Goal: Information Seeking & Learning: Check status

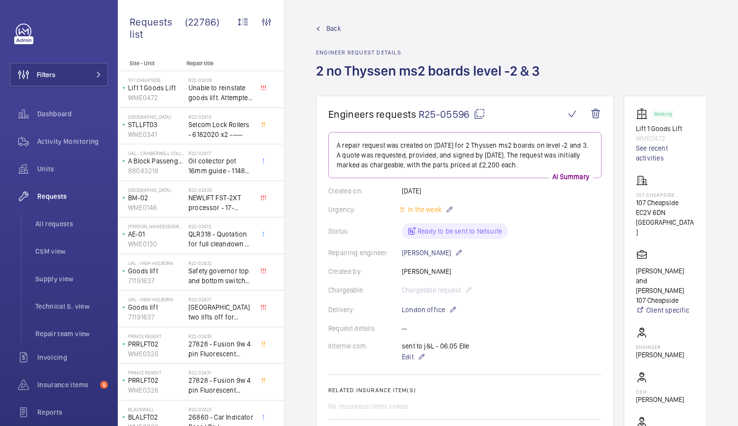
scroll to position [465, 0]
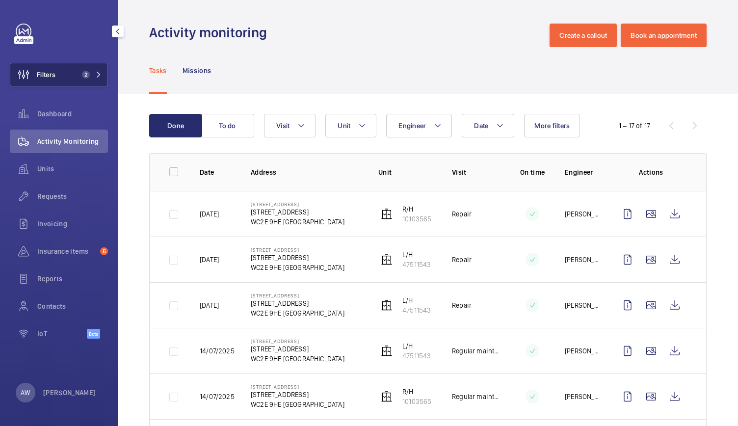
click at [79, 73] on span "2" at bounding box center [84, 75] width 12 height 8
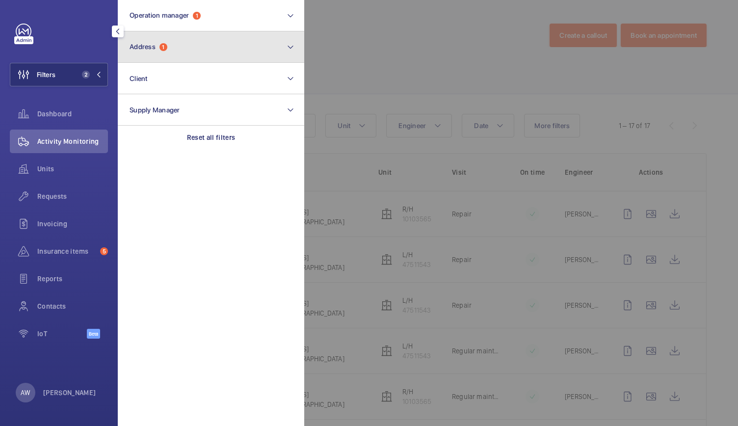
click at [158, 38] on button "Address 1" at bounding box center [211, 46] width 187 height 31
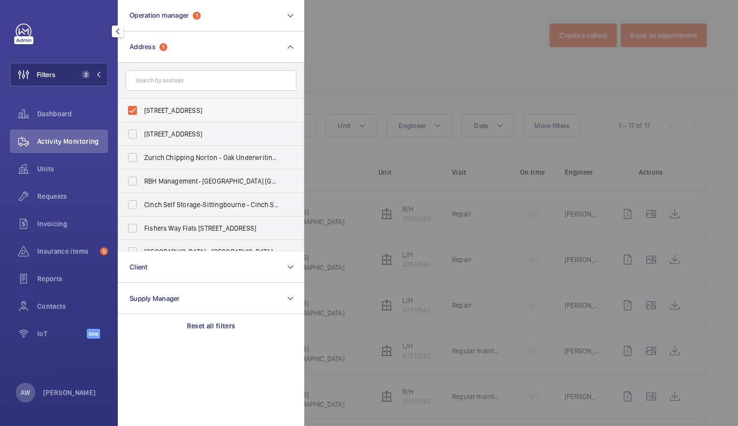
click at [130, 115] on label "15-16 Bedford Street - 15 Bedford St, LONDON WC2E 9HE" at bounding box center [203, 111] width 171 height 24
click at [130, 115] on input "15-16 Bedford Street - 15 Bedford St, LONDON WC2E 9HE" at bounding box center [133, 111] width 20 height 20
checkbox input "false"
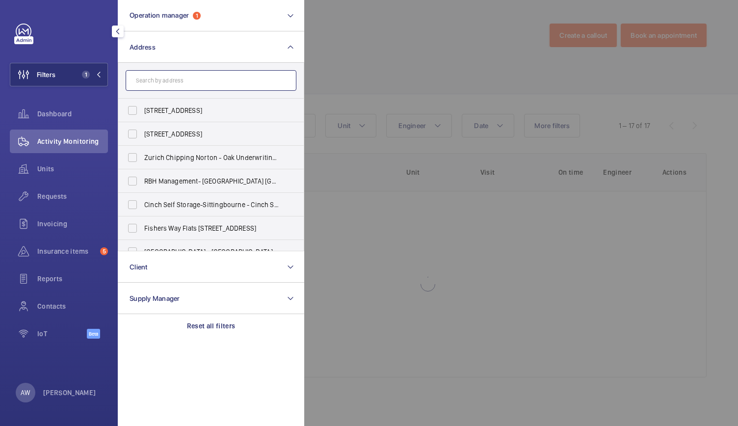
click at [162, 80] on input "text" at bounding box center [211, 80] width 171 height 21
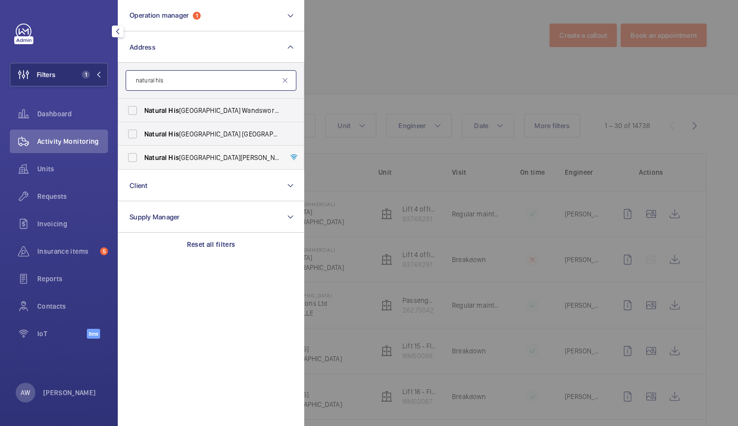
type input "natural his"
click at [185, 153] on span "Natural His tory Museum - Cromwell Road, LONDON SW7 5BD" at bounding box center [211, 158] width 135 height 10
click at [142, 153] on input "Natural His tory Museum - Cromwell Road, LONDON SW7 5BD" at bounding box center [133, 158] width 20 height 20
checkbox input "true"
click at [349, 59] on div at bounding box center [673, 213] width 738 height 426
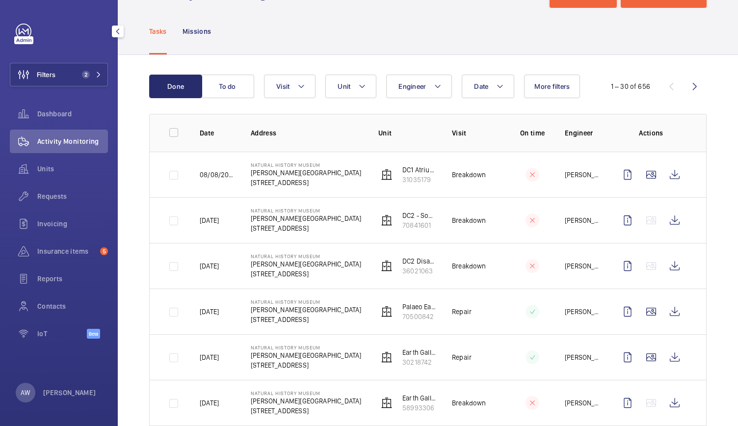
scroll to position [92, 0]
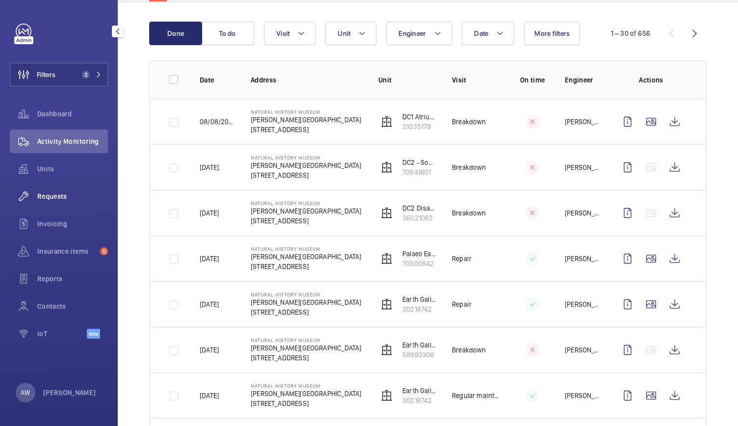
click at [63, 195] on span "Requests" at bounding box center [72, 196] width 71 height 10
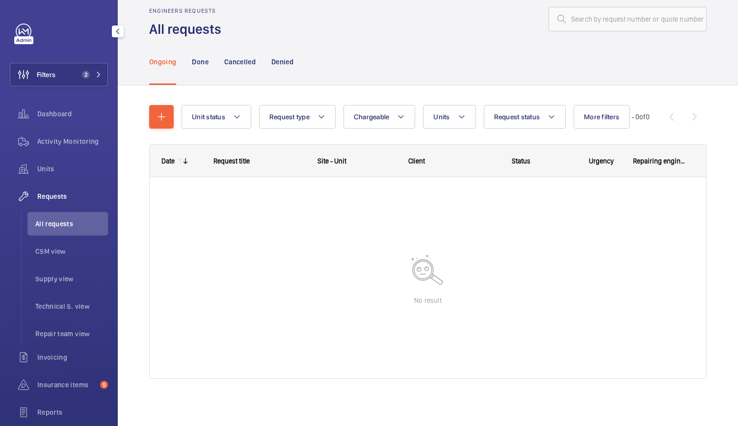
scroll to position [16, 0]
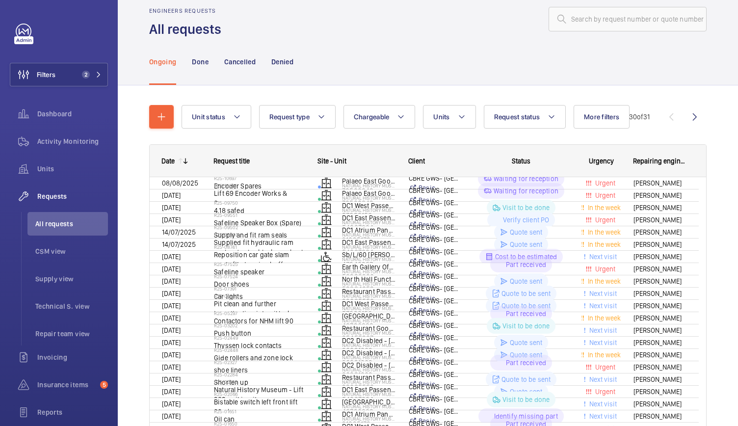
scroll to position [24, 0]
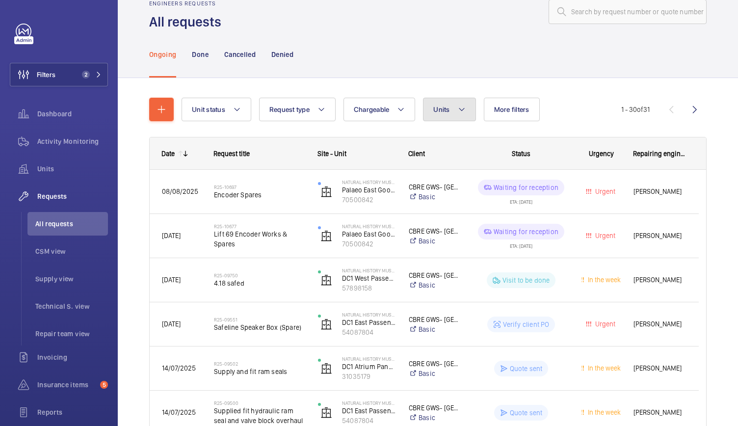
click at [444, 106] on span "Units" at bounding box center [441, 110] width 16 height 8
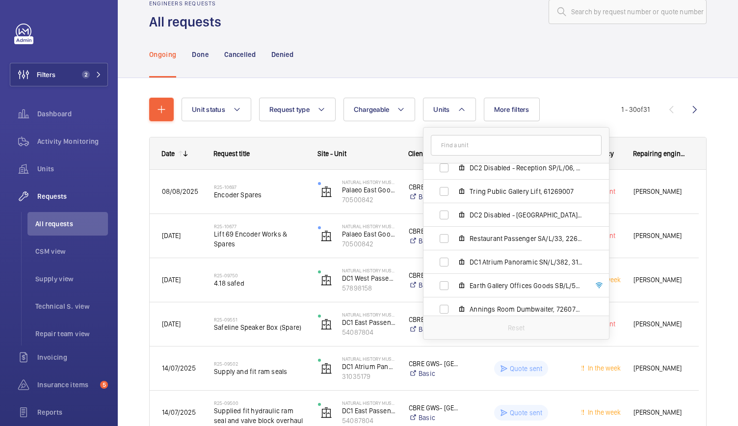
scroll to position [136, 0]
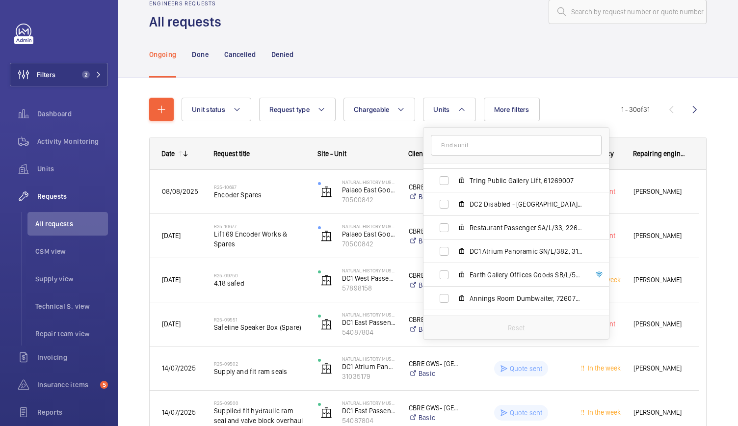
click at [468, 143] on input "text" at bounding box center [516, 145] width 171 height 21
type input "1"
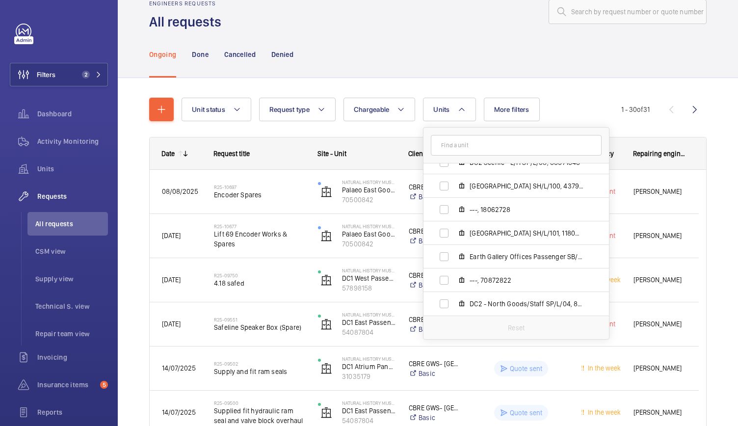
click at [495, 150] on input "text" at bounding box center [516, 145] width 171 height 21
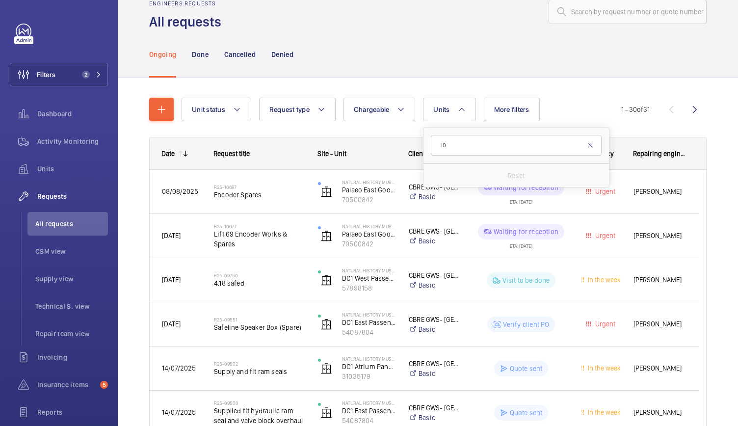
type input "l"
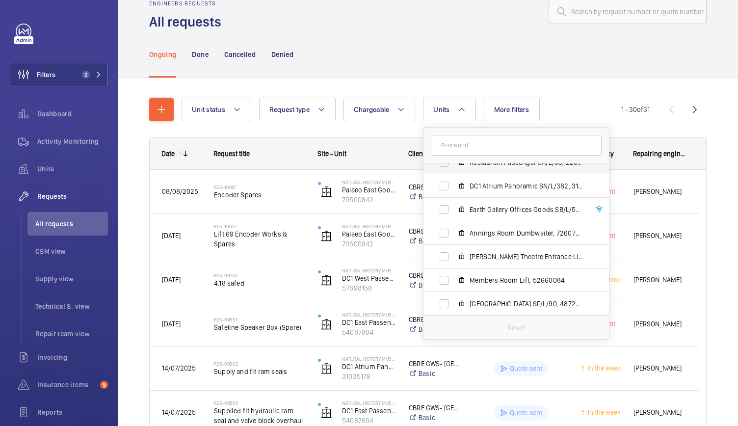
scroll to position [206, 0]
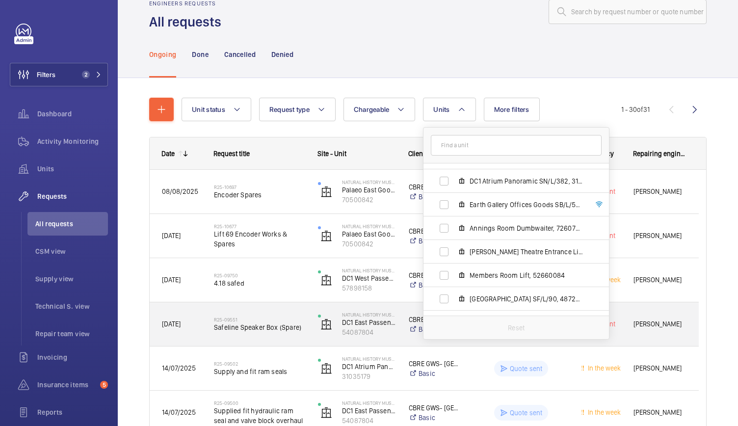
click at [364, 341] on div "Natural History Museum DC1 East Passenger SN/L/380 54087804" at bounding box center [351, 324] width 90 height 40
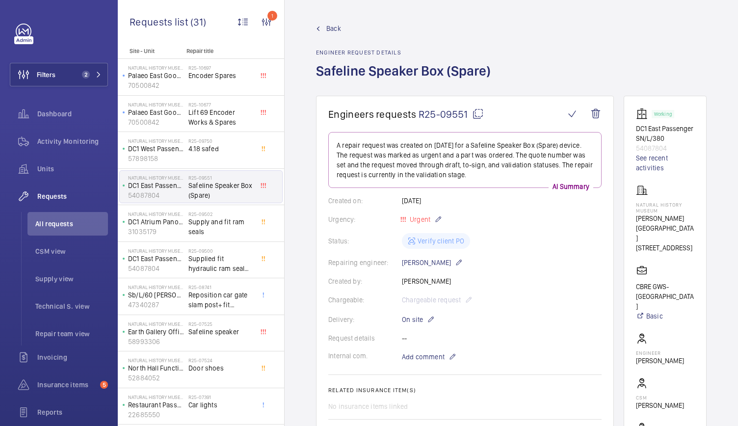
click at [336, 31] on span "Back" at bounding box center [333, 29] width 15 height 10
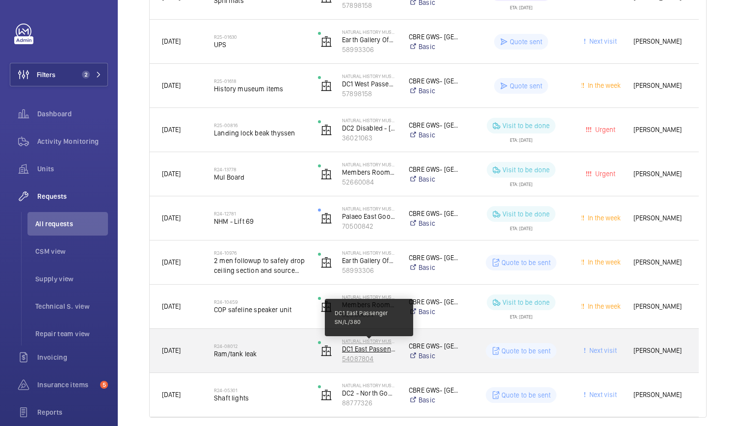
scroll to position [1140, 0]
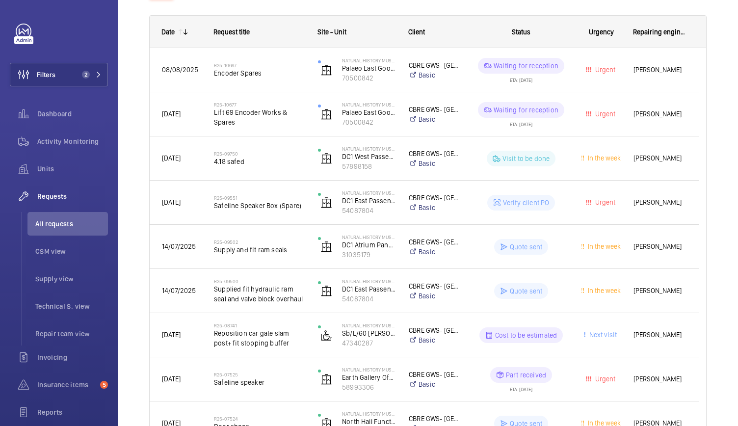
scroll to position [0, 0]
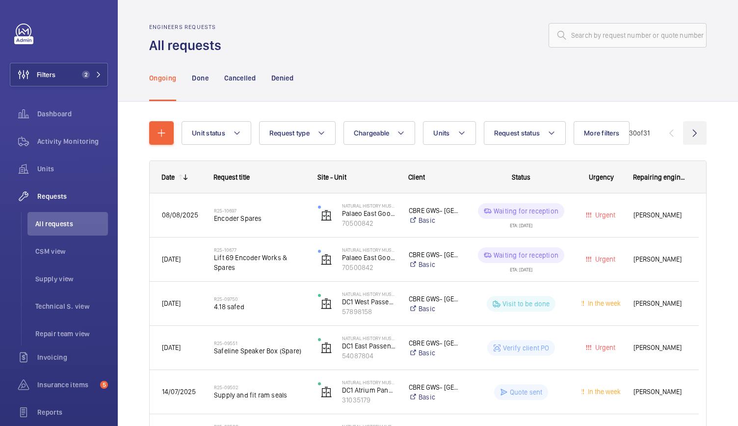
click at [688, 135] on wm-front-icon-button at bounding box center [695, 133] width 24 height 24
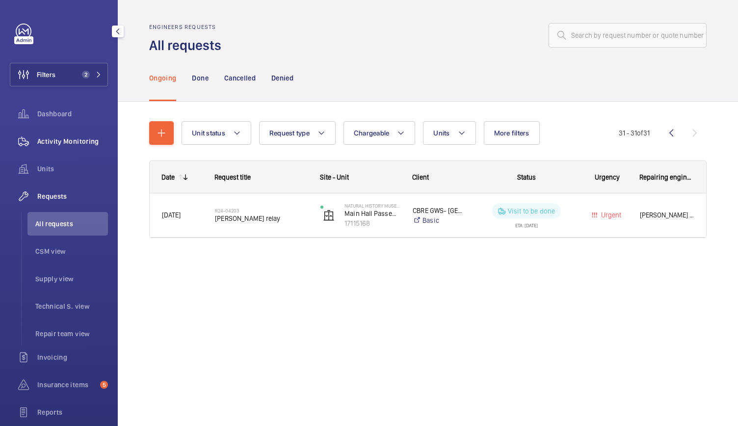
click at [83, 137] on span "Activity Monitoring" at bounding box center [72, 141] width 71 height 10
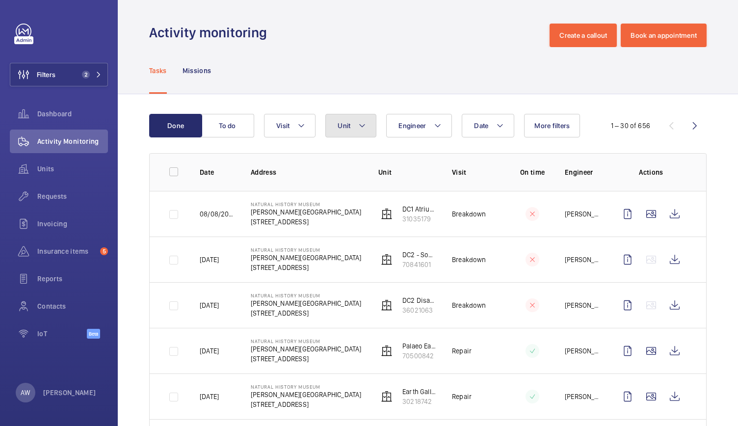
click at [353, 135] on button "Unit" at bounding box center [350, 126] width 51 height 24
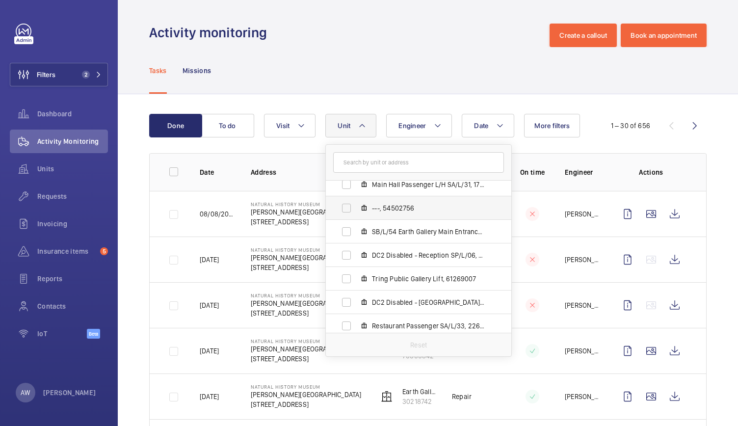
scroll to position [139, 0]
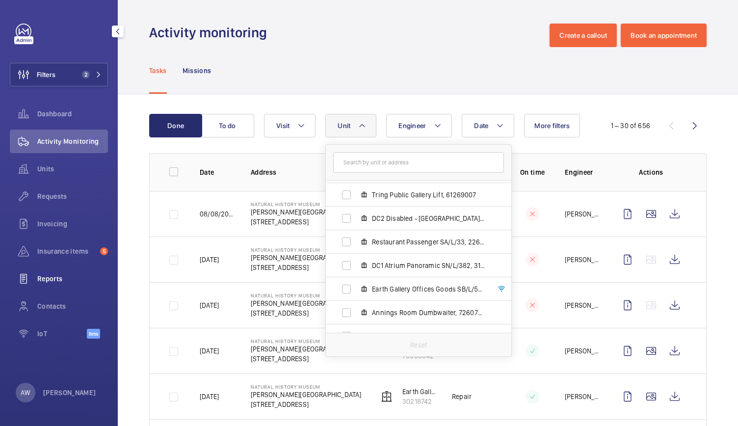
click at [59, 281] on span "Reports" at bounding box center [72, 279] width 71 height 10
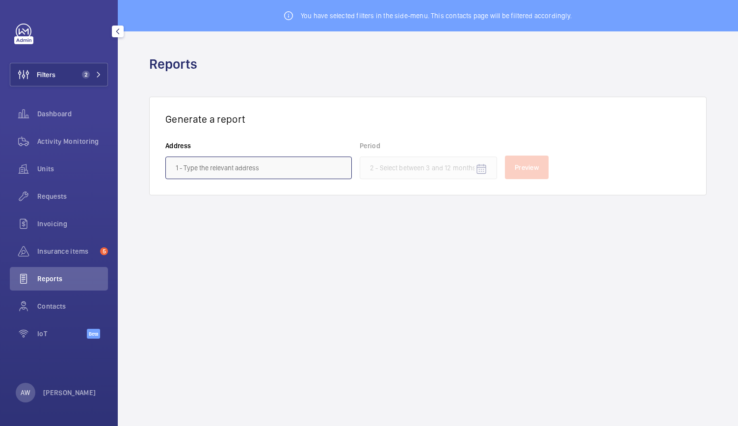
click at [196, 160] on input "text" at bounding box center [258, 168] width 187 height 23
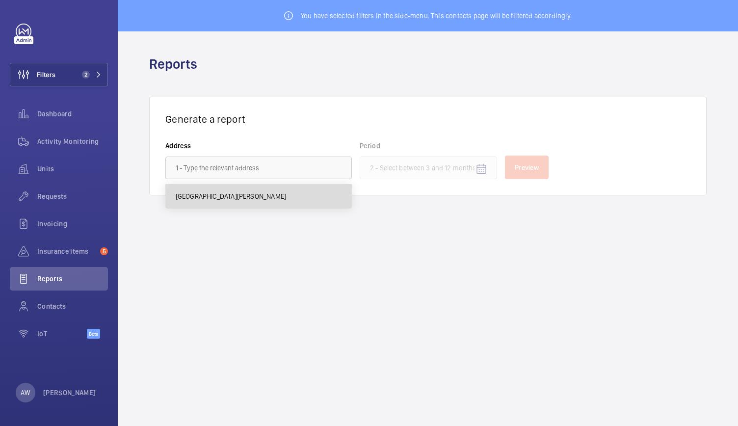
click at [203, 200] on span "Natural History Museum - Cromwell Road, LONDON SW7 5BD" at bounding box center [231, 196] width 110 height 10
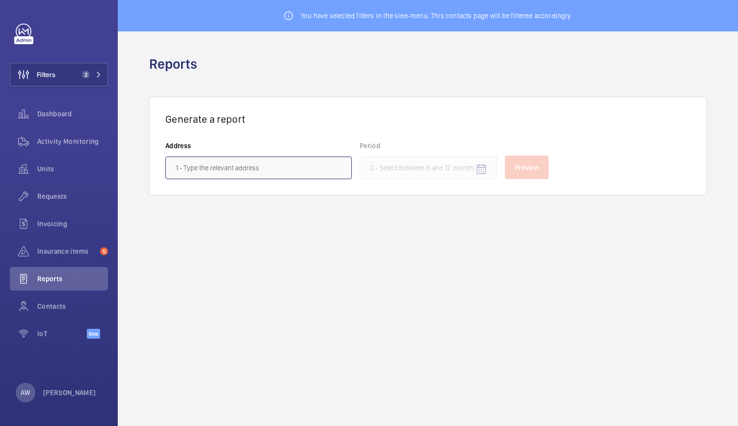
type input "Natural History Museum - Cromwell Road, LONDON SW7 5BD"
drag, startPoint x: 401, startPoint y: 150, endPoint x: 420, endPoint y: 159, distance: 20.4
click at [420, 159] on wm-front-input-datepicker "Period" at bounding box center [428, 160] width 137 height 38
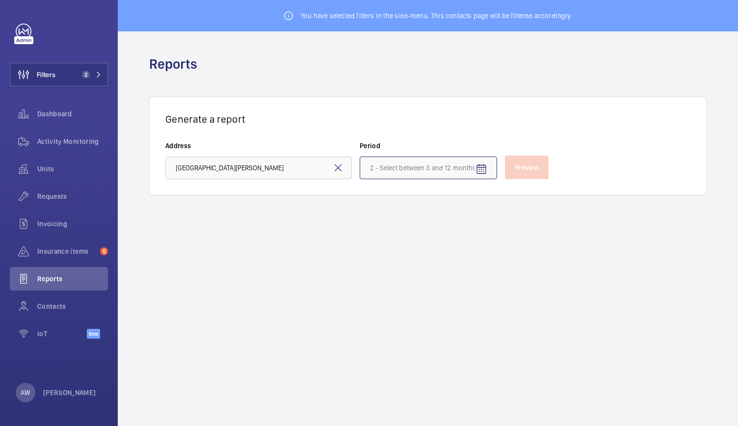
click at [420, 159] on input at bounding box center [428, 168] width 137 height 23
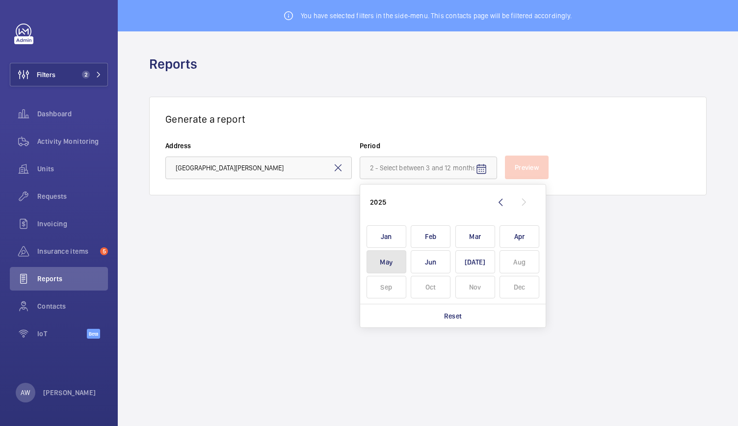
click at [393, 269] on span "May" at bounding box center [387, 261] width 40 height 23
click at [463, 264] on span "Jul" at bounding box center [476, 261] width 40 height 23
type input "May 2025 - July 2025"
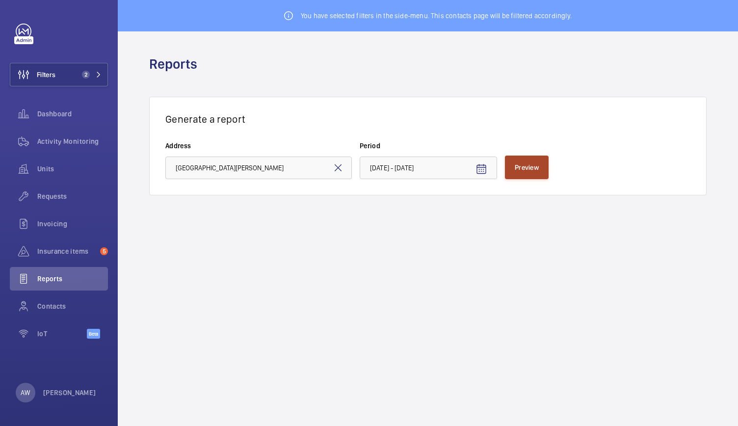
click at [535, 163] on span "Preview" at bounding box center [527, 167] width 24 height 8
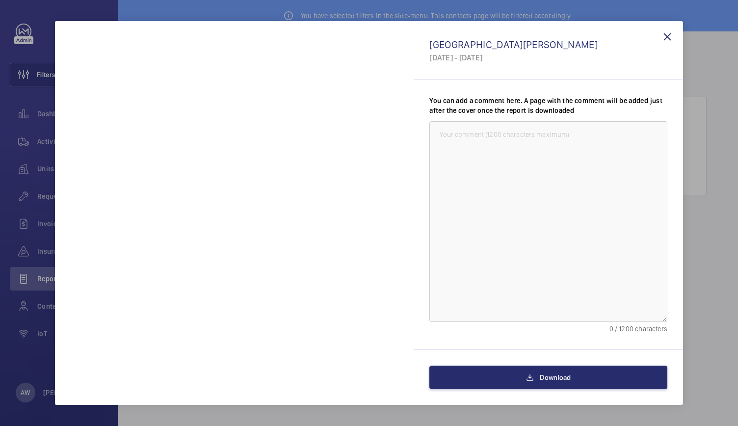
click at [27, 354] on div at bounding box center [369, 213] width 738 height 426
click at [667, 37] on wm-front-icon-button at bounding box center [668, 37] width 24 height 24
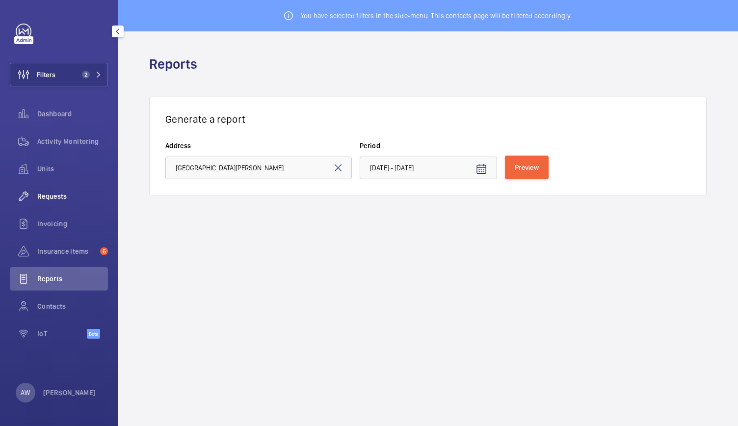
click at [69, 197] on span "Requests" at bounding box center [72, 196] width 71 height 10
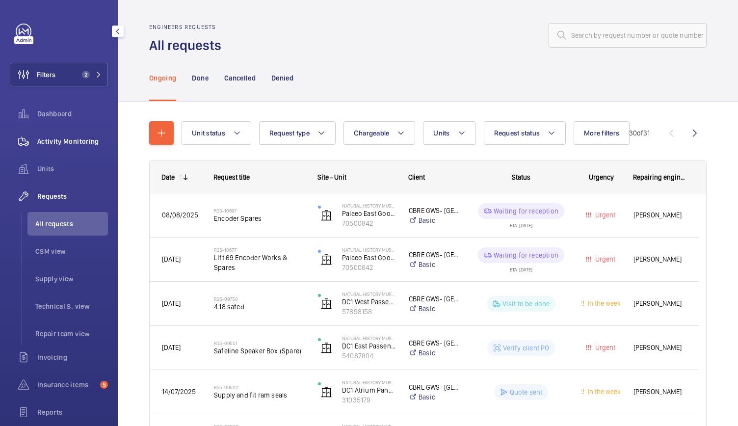
click at [81, 138] on span "Activity Monitoring" at bounding box center [72, 141] width 71 height 10
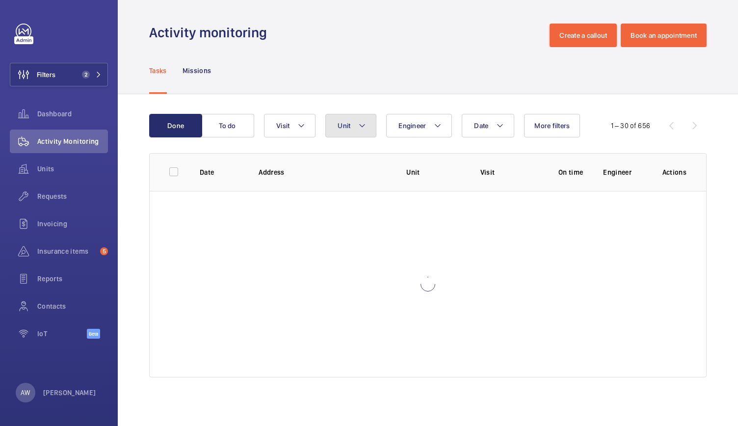
click at [360, 129] on mat-icon at bounding box center [362, 126] width 8 height 12
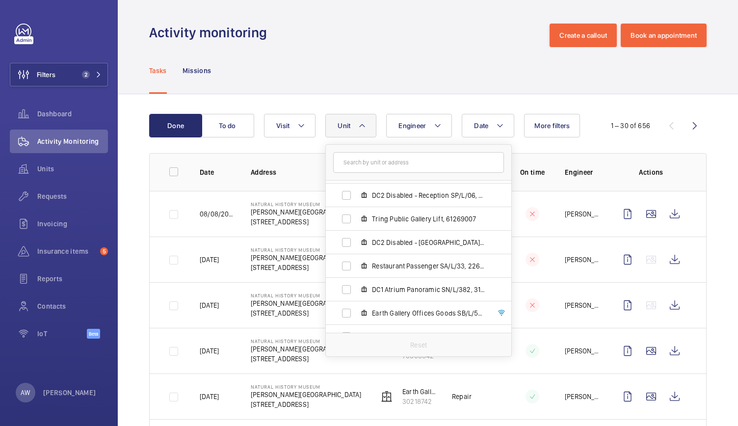
scroll to position [115, 0]
click at [372, 164] on input "text" at bounding box center [418, 162] width 171 height 21
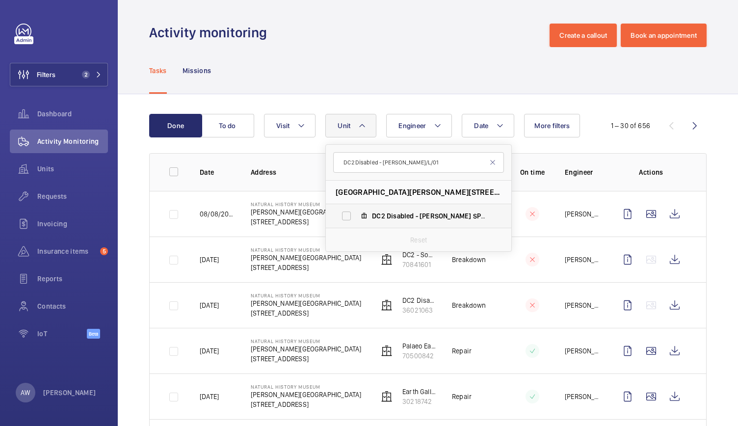
type input "DC2 Disabled - Attenborough SP/L/01"
click at [347, 218] on label "DC2 Disabled - Attenborough SP/L/01 , 65199026" at bounding box center [411, 216] width 170 height 24
click at [347, 218] on input "DC2 Disabled - Attenborough SP/L/01 , 65199026" at bounding box center [347, 216] width 20 height 20
checkbox input "true"
click at [360, 34] on div "Activity monitoring Create a callout Book an appointment" at bounding box center [428, 36] width 558 height 24
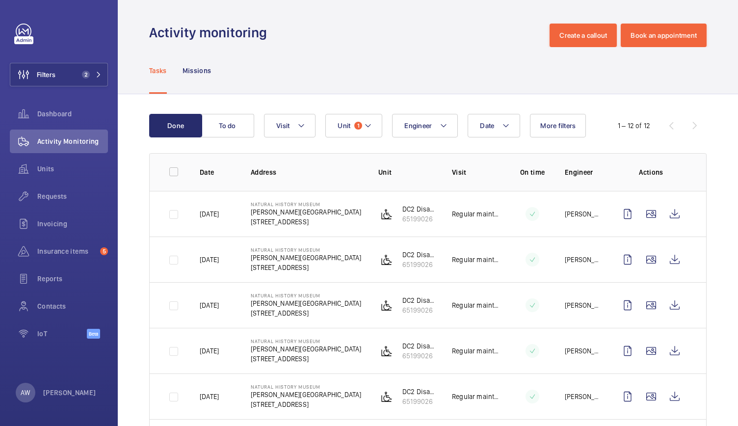
scroll to position [334, 0]
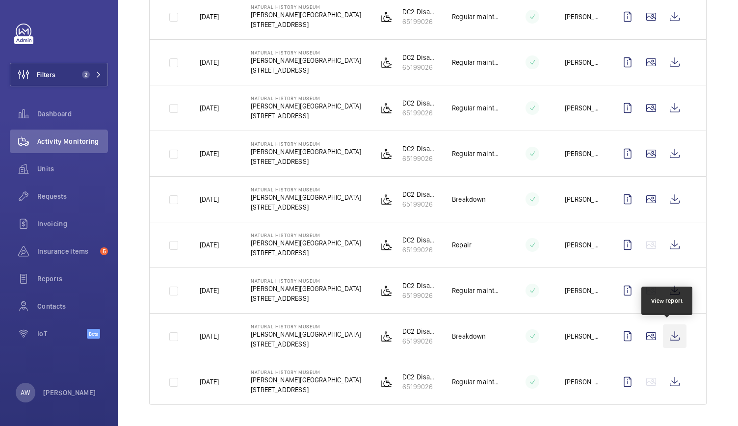
click at [667, 332] on wm-front-icon-button at bounding box center [675, 336] width 24 height 24
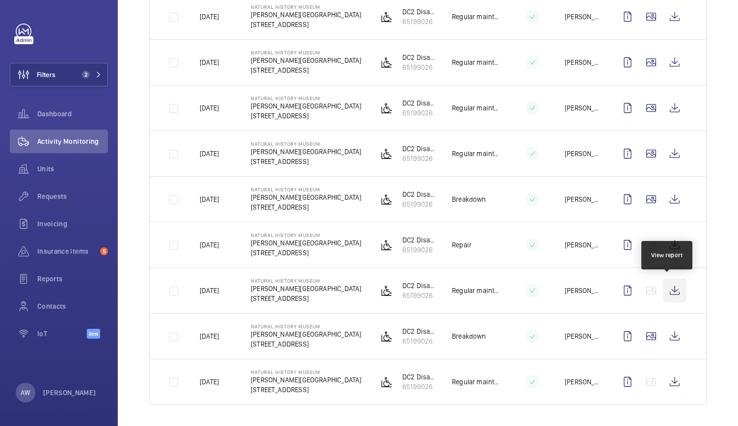
click at [670, 290] on wm-front-icon-button at bounding box center [675, 291] width 24 height 24
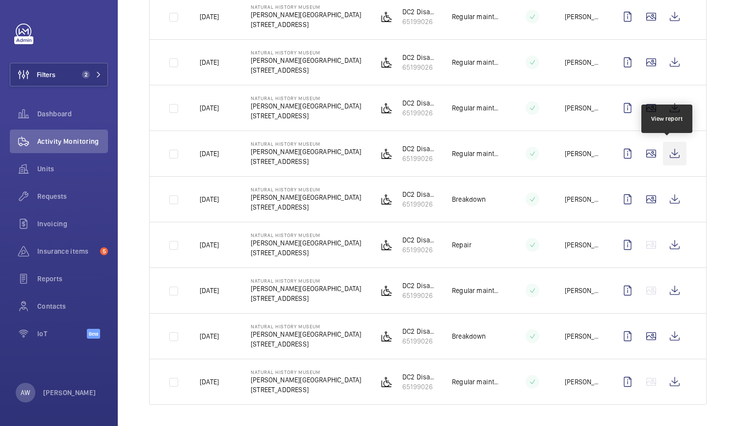
click at [667, 152] on wm-front-icon-button at bounding box center [675, 154] width 24 height 24
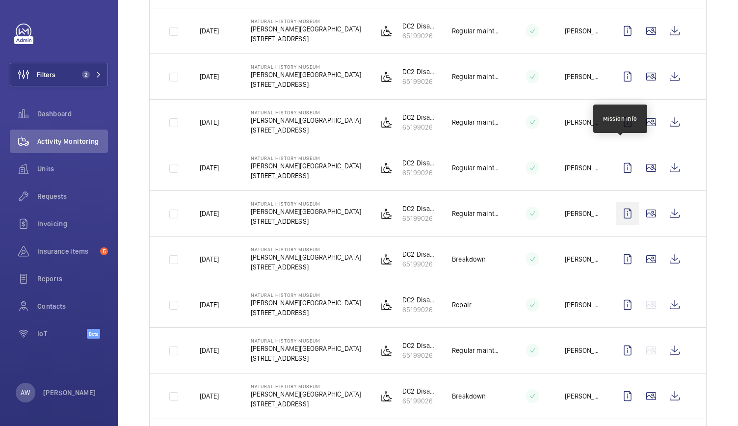
scroll to position [267, 0]
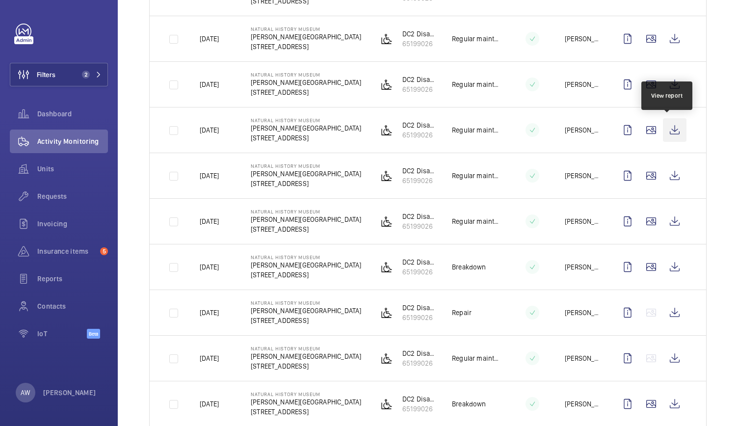
click at [675, 131] on wm-front-icon-button at bounding box center [675, 130] width 24 height 24
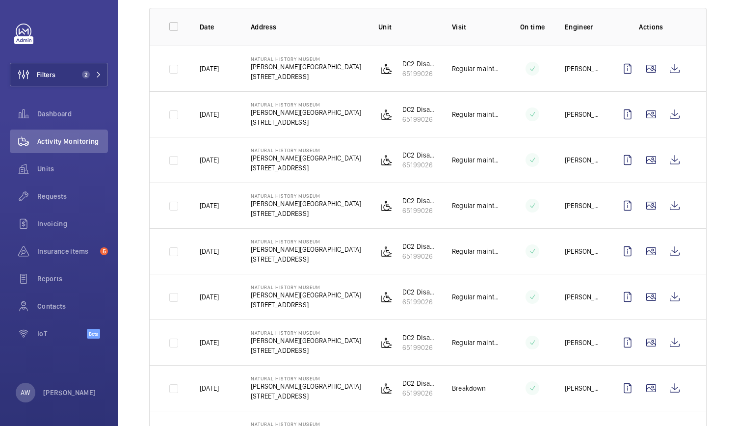
scroll to position [145, 0]
click at [671, 253] on wm-front-icon-button at bounding box center [675, 252] width 24 height 24
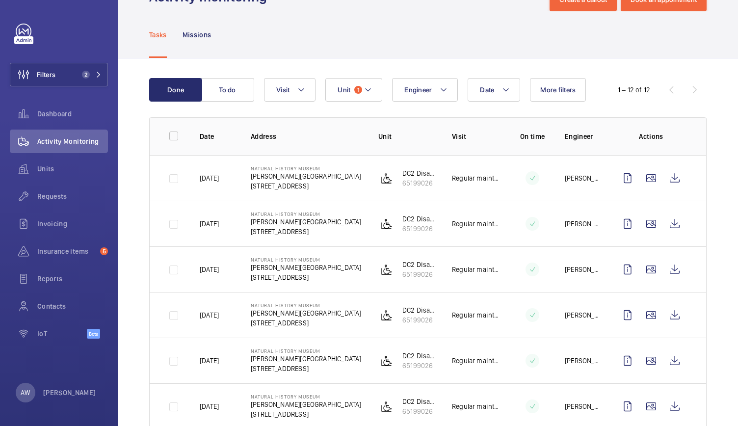
scroll to position [35, 0]
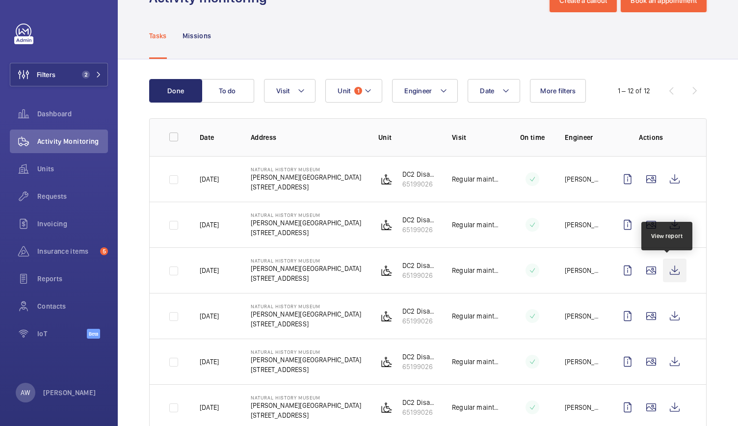
click at [668, 275] on wm-front-icon-button at bounding box center [675, 271] width 24 height 24
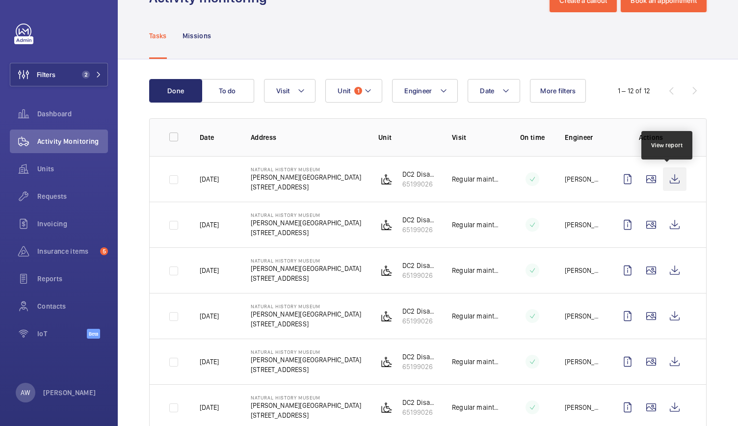
click at [670, 183] on wm-front-icon-button at bounding box center [675, 179] width 24 height 24
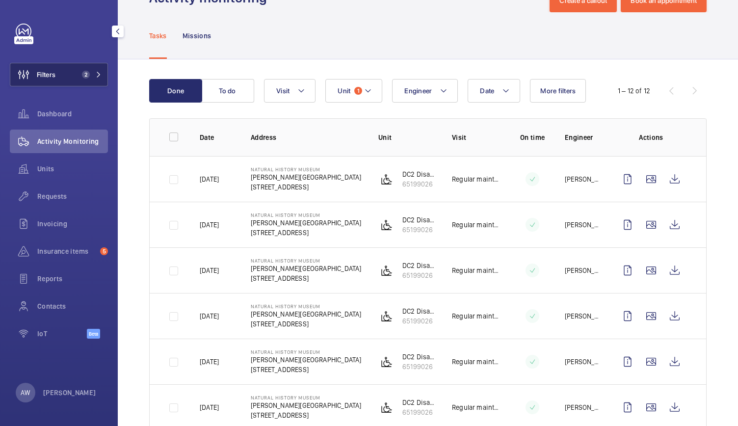
click at [85, 71] on span "2" at bounding box center [86, 75] width 8 height 8
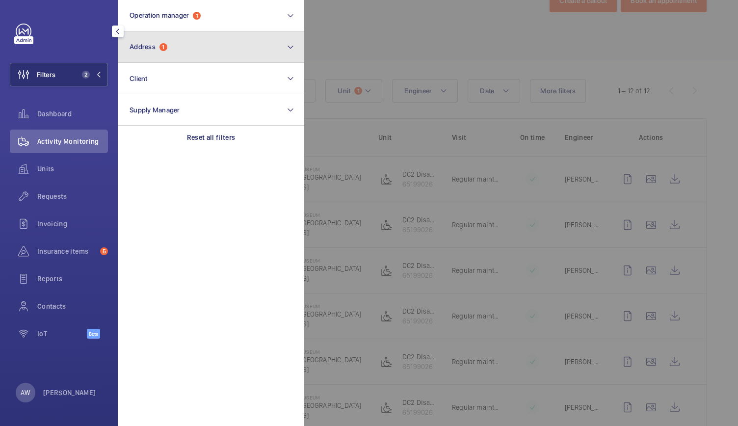
click at [161, 53] on button "Address 1" at bounding box center [211, 46] width 187 height 31
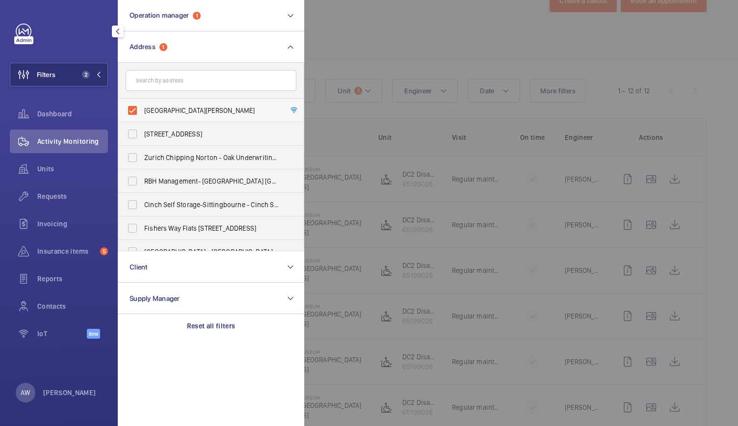
click at [133, 112] on label "Natural History Museum - Cromwell Road, LONDON SW7 5BD" at bounding box center [203, 111] width 171 height 24
click at [133, 112] on input "Natural History Museum - Cromwell Road, LONDON SW7 5BD" at bounding box center [133, 111] width 20 height 20
checkbox input "false"
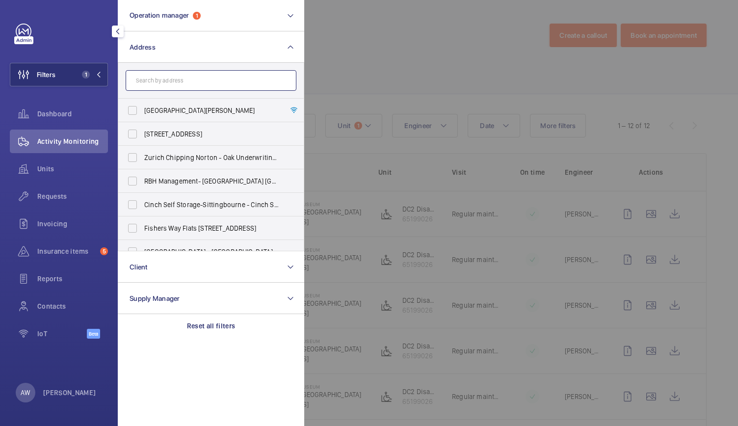
click at [155, 85] on input "text" at bounding box center [211, 80] width 171 height 21
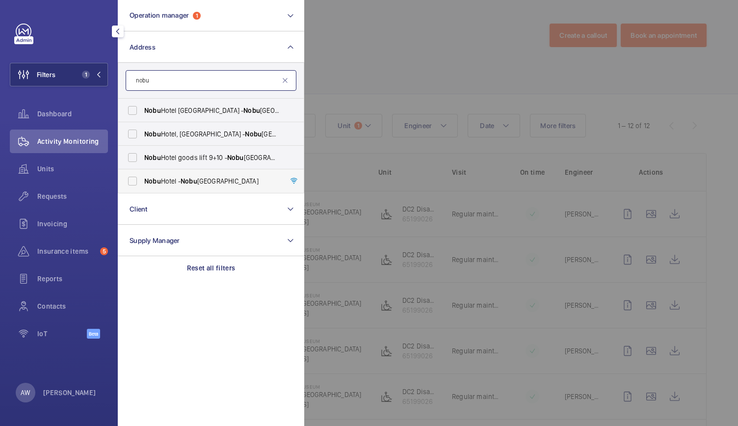
type input "nobu"
click at [135, 181] on label "Nobu Hotel - Nobu Hotel London Portman Square, LONDON W1H 7BG" at bounding box center [203, 181] width 171 height 24
click at [135, 181] on input "Nobu Hotel - Nobu Hotel London Portman Square, LONDON W1H 7BG" at bounding box center [133, 181] width 20 height 20
checkbox input "true"
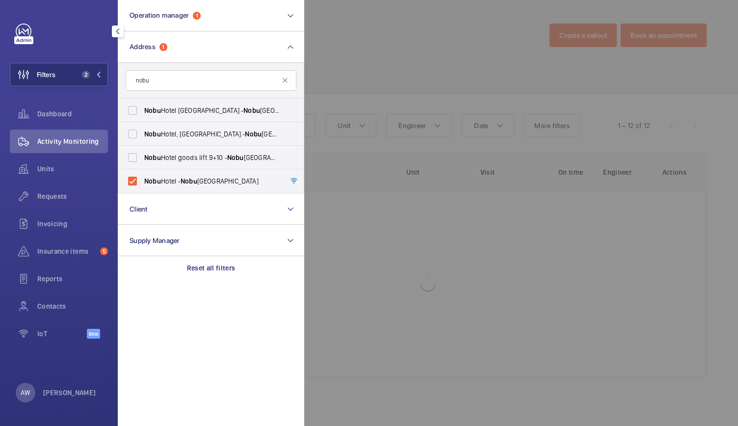
click at [365, 49] on div at bounding box center [673, 213] width 738 height 426
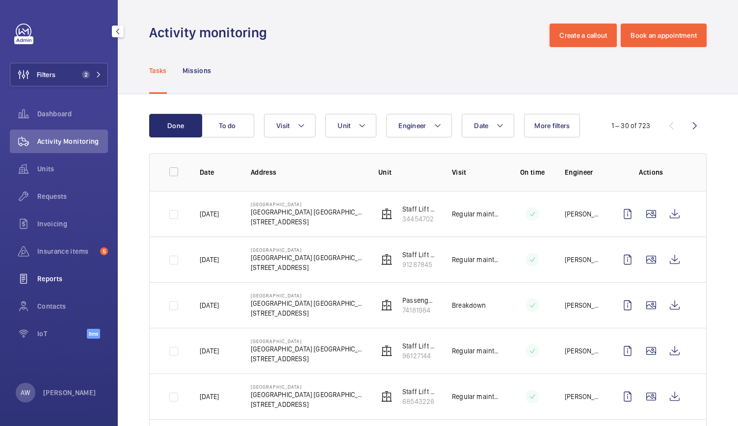
click at [53, 272] on div "Reports" at bounding box center [59, 279] width 98 height 24
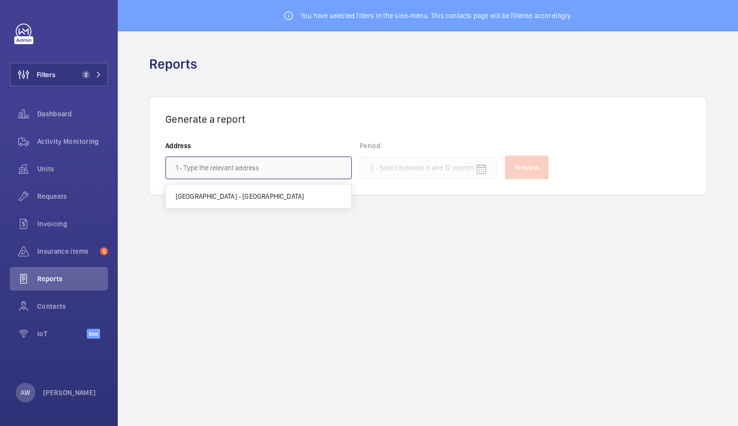
click at [211, 174] on input "text" at bounding box center [258, 168] width 187 height 23
click at [210, 185] on mat-option "Nobu Hotel - Nobu Hotel London Portman Square, LONDON W1H 7BG" at bounding box center [259, 197] width 186 height 24
type input "Nobu Hotel - Nobu Hotel London Portman Square, LONDON W1H 7BG"
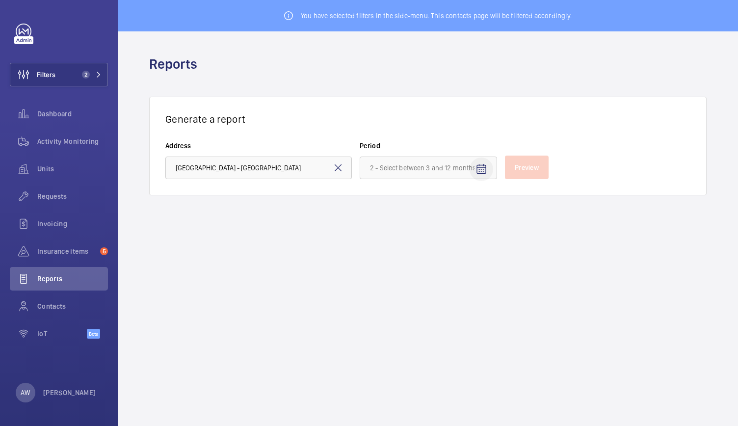
click at [483, 166] on mat-icon "Open calendar" at bounding box center [482, 169] width 12 height 12
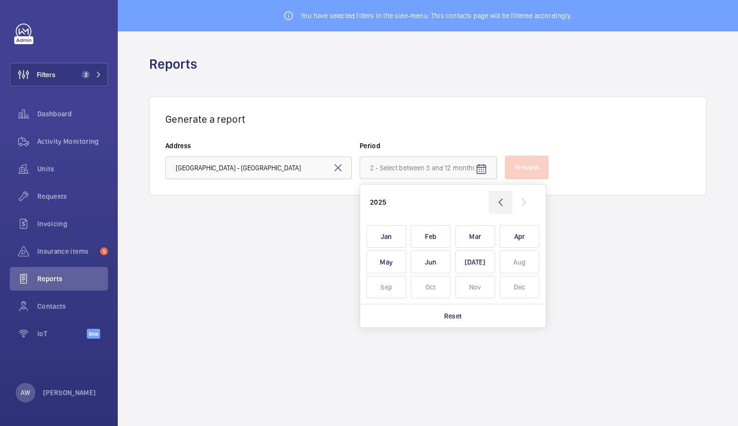
click at [502, 203] on wm-front-icon-button at bounding box center [501, 202] width 24 height 24
click at [473, 258] on span "Jul" at bounding box center [476, 261] width 40 height 23
click at [503, 259] on span "Aug" at bounding box center [520, 261] width 40 height 23
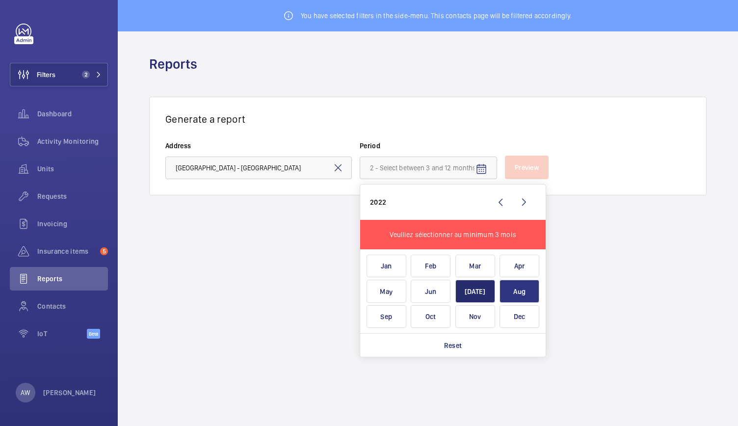
click at [514, 293] on span "Aug" at bounding box center [520, 291] width 40 height 23
click at [386, 322] on span "Sep" at bounding box center [387, 316] width 40 height 23
type input "July 2022 - September 2022"
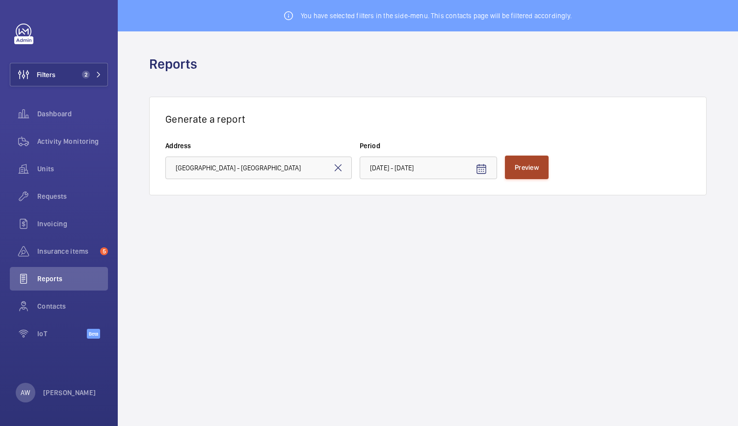
click at [526, 166] on span "Preview" at bounding box center [527, 167] width 24 height 8
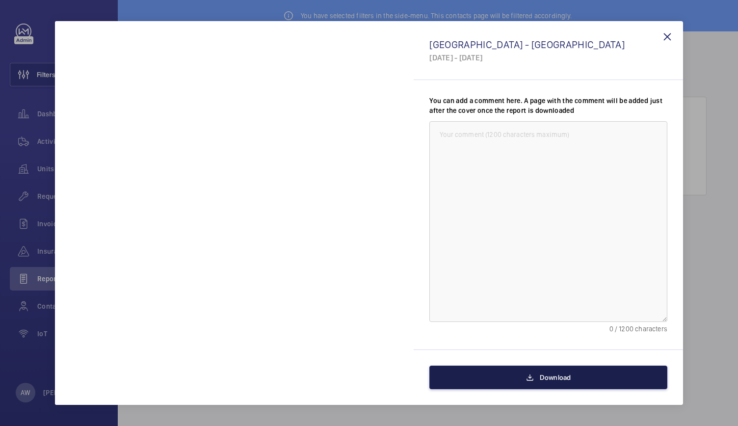
click at [470, 381] on button "Download" at bounding box center [549, 378] width 238 height 24
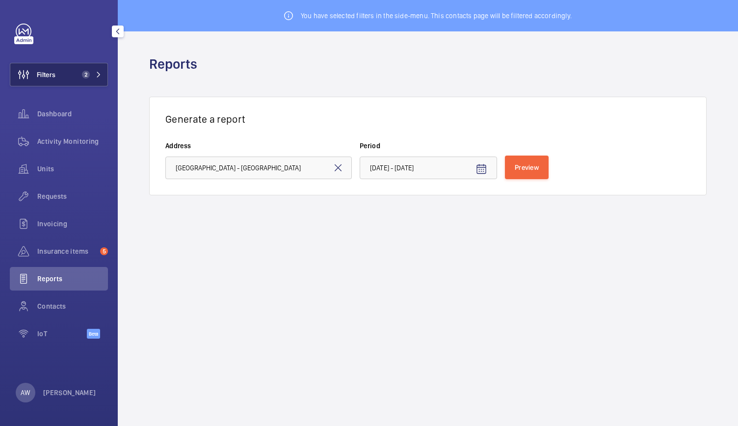
click at [84, 77] on span "2" at bounding box center [86, 75] width 8 height 8
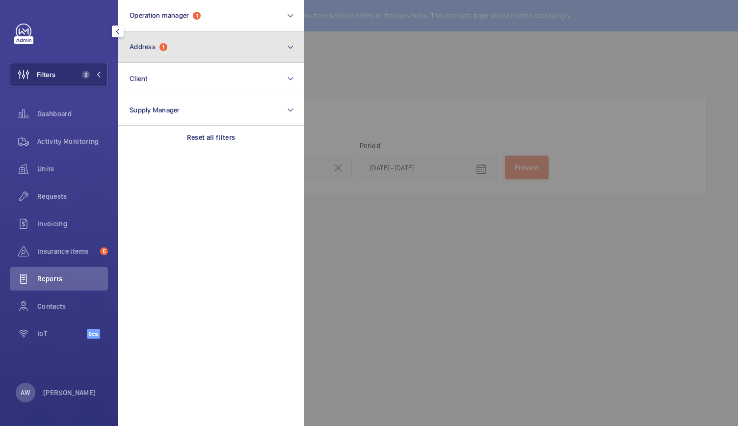
click at [199, 51] on button "Address 1" at bounding box center [211, 46] width 187 height 31
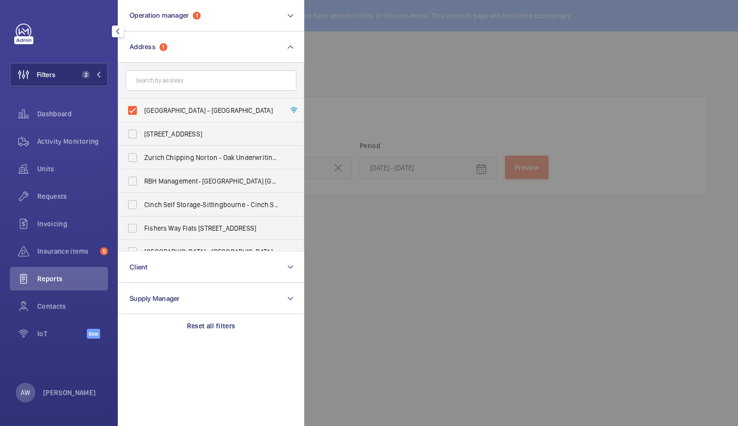
click at [135, 108] on label "Nobu Hotel - Nobu Hotel London Portman Square, LONDON W1H 7BG" at bounding box center [203, 111] width 171 height 24
click at [135, 108] on input "Nobu Hotel - Nobu Hotel London Portman Square, LONDON W1H 7BG" at bounding box center [133, 111] width 20 height 20
checkbox input "false"
click at [152, 79] on input "text" at bounding box center [211, 80] width 171 height 21
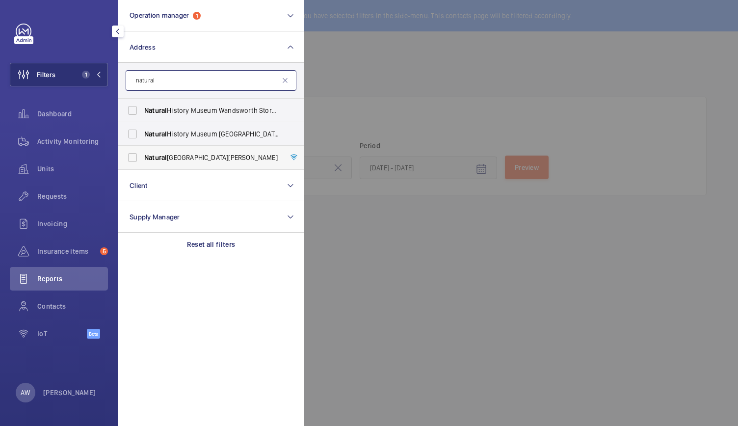
type input "natural"
click at [165, 151] on label "Natural History Museum - Cromwell Road, LONDON SW7 5BD" at bounding box center [203, 158] width 171 height 24
click at [142, 151] on input "Natural History Museum - Cromwell Road, LONDON SW7 5BD" at bounding box center [133, 158] width 20 height 20
checkbox input "true"
click at [59, 191] on span "Requests" at bounding box center [72, 196] width 71 height 10
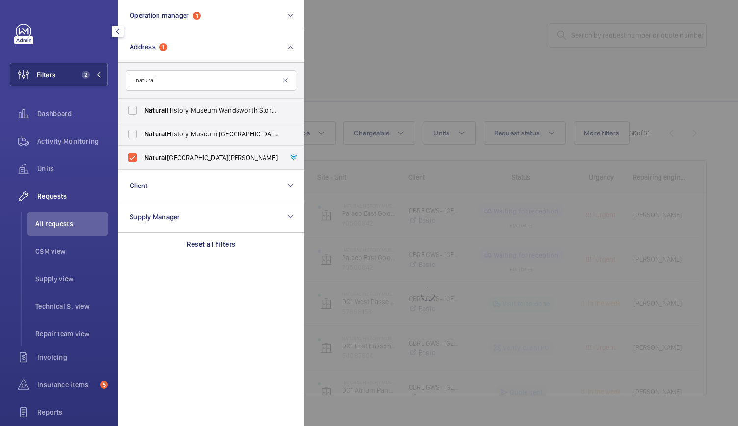
click at [432, 47] on div at bounding box center [673, 213] width 738 height 426
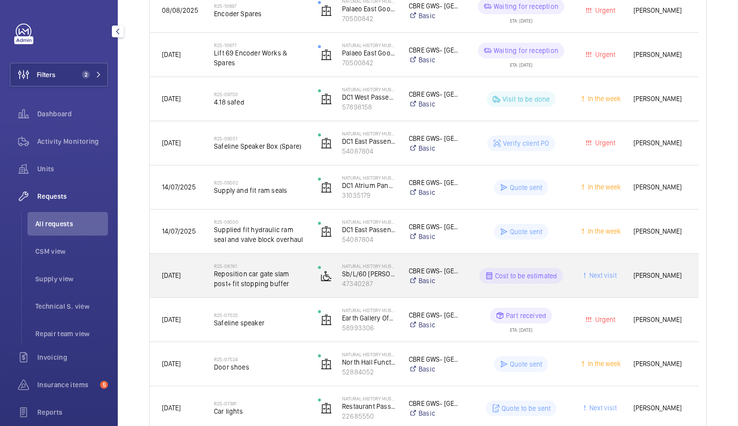
scroll to position [200, 0]
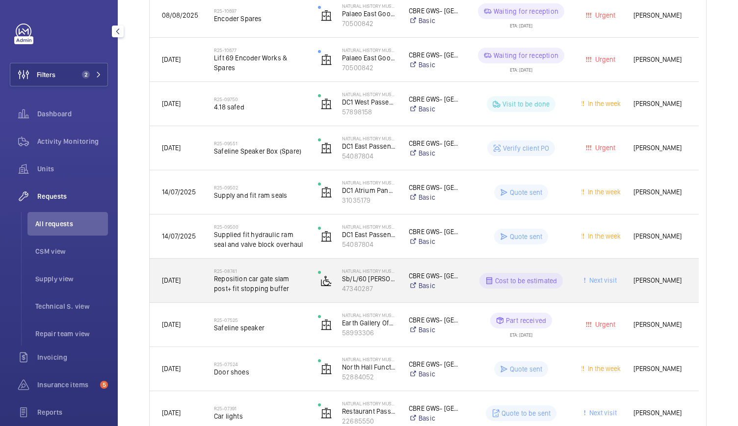
click at [272, 261] on div "R25-08741 Reposition car gate slam post+ fit stopping buffer" at bounding box center [253, 281] width 103 height 44
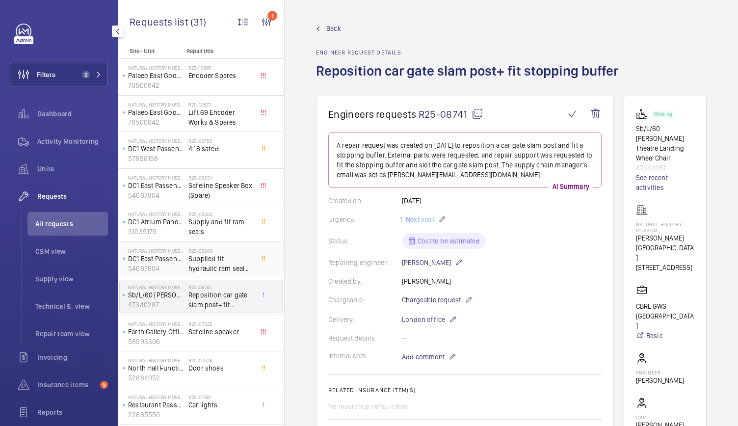
click at [188, 248] on div "Natural History Museum DC1 East Passenger SN/L/380 54087804" at bounding box center [154, 260] width 69 height 32
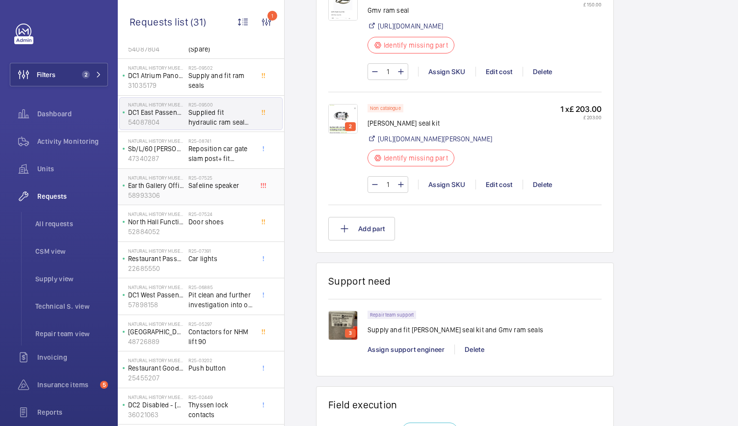
scroll to position [163, 0]
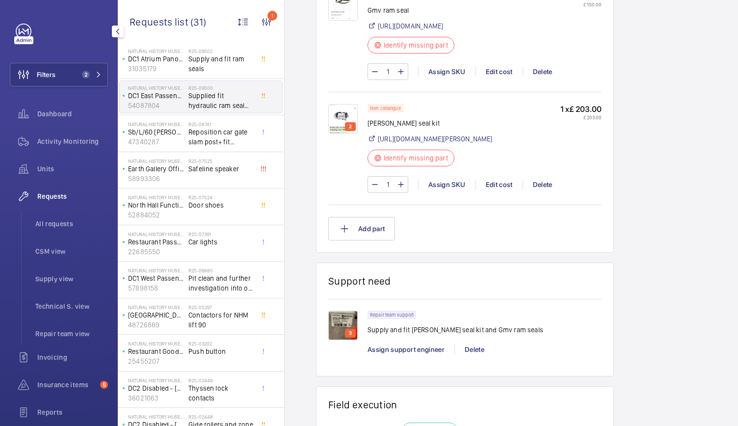
click at [53, 193] on span "Requests" at bounding box center [72, 196] width 71 height 10
drag, startPoint x: 88, startPoint y: 59, endPoint x: 83, endPoint y: 75, distance: 16.3
click at [83, 75] on div "Filters 2 Dashboard Activity Monitoring Units Requests All requests CSM view Su…" at bounding box center [59, 253] width 98 height 459
click at [83, 75] on span "2" at bounding box center [86, 75] width 8 height 8
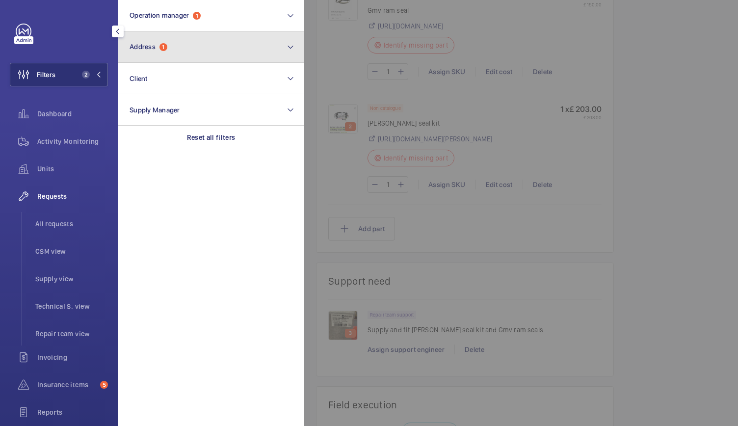
click at [171, 53] on button "Address 1" at bounding box center [211, 46] width 187 height 31
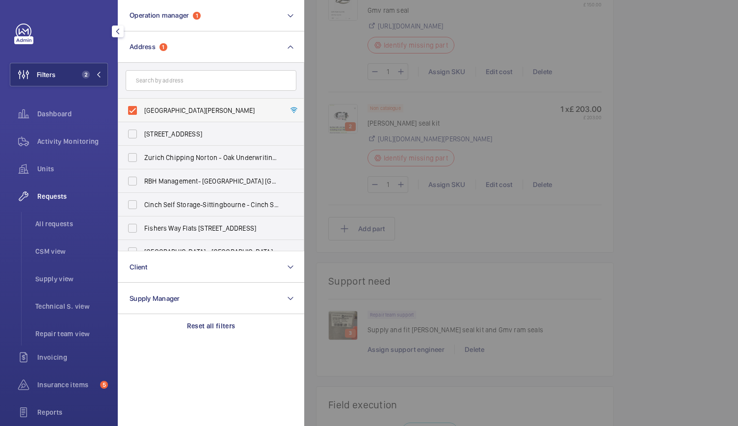
click at [134, 113] on label "Natural History Museum - Cromwell Road, LONDON SW7 5BD" at bounding box center [203, 111] width 171 height 24
click at [134, 113] on input "Natural History Museum - Cromwell Road, LONDON SW7 5BD" at bounding box center [133, 111] width 20 height 20
checkbox input "false"
click at [147, 90] on input "text" at bounding box center [211, 80] width 171 height 21
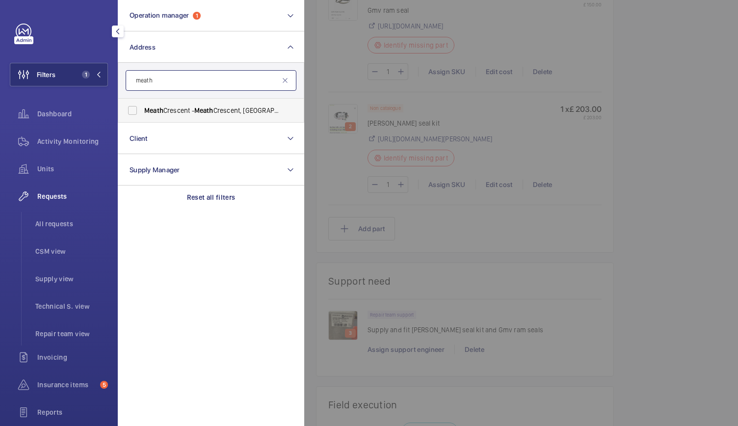
type input "meath"
click at [147, 115] on label "Meath Crescent - Meath Crescent, LONDON E2 0QG" at bounding box center [203, 111] width 171 height 24
click at [142, 115] on input "Meath Crescent - Meath Crescent, LONDON E2 0QG" at bounding box center [133, 111] width 20 height 20
click at [232, 88] on input "meath" at bounding box center [211, 80] width 171 height 21
click at [234, 83] on input "meath" at bounding box center [211, 80] width 171 height 21
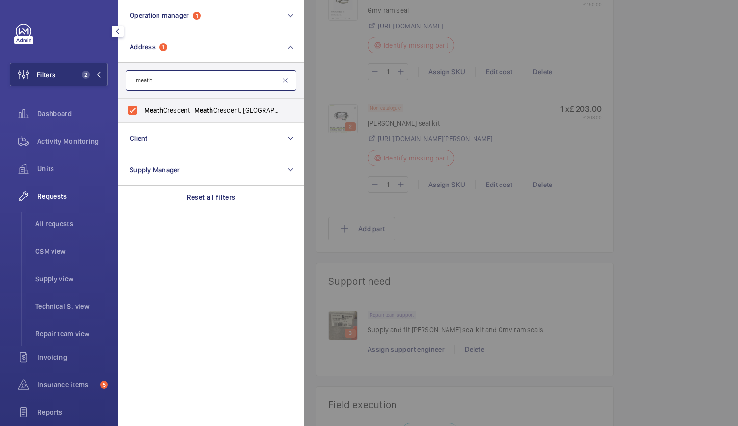
click at [177, 80] on input "meath" at bounding box center [211, 80] width 171 height 21
click at [195, 101] on label "Meath Crescent - Meath Crescent, LONDON E2 0QG" at bounding box center [203, 111] width 171 height 24
click at [142, 101] on input "Meath Crescent - Meath Crescent, LONDON E2 0QG" at bounding box center [133, 111] width 20 height 20
click at [131, 109] on label "Meath Crescent - Meath Crescent, LONDON E2 0QG" at bounding box center [203, 111] width 171 height 24
click at [131, 109] on input "Meath Crescent - Meath Crescent, LONDON E2 0QG" at bounding box center [133, 111] width 20 height 20
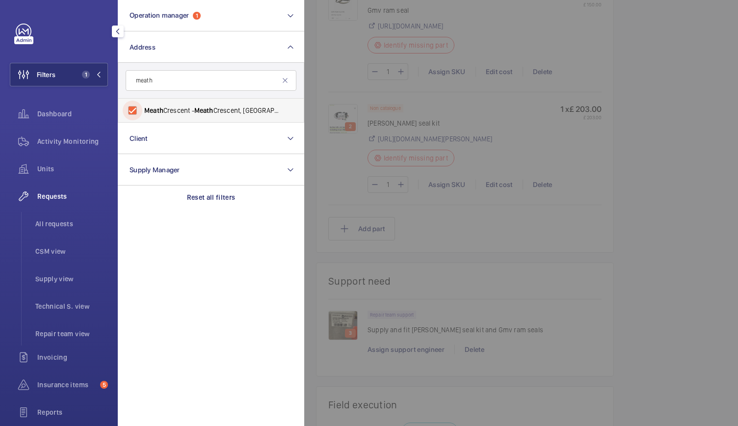
checkbox input "true"
click at [350, 170] on div at bounding box center [673, 213] width 738 height 426
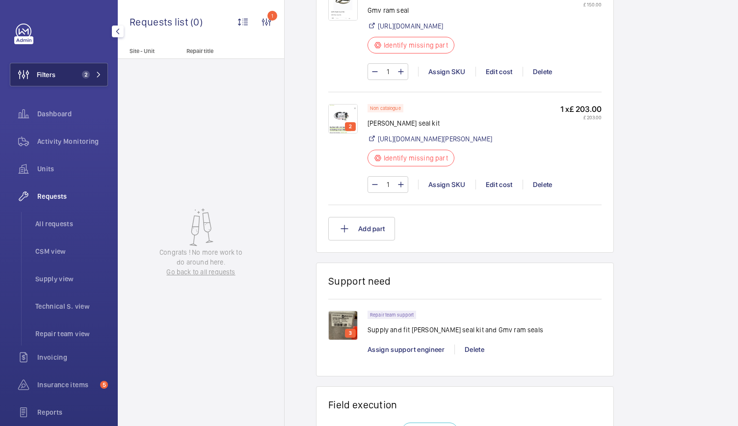
click at [85, 77] on span "2" at bounding box center [86, 75] width 8 height 8
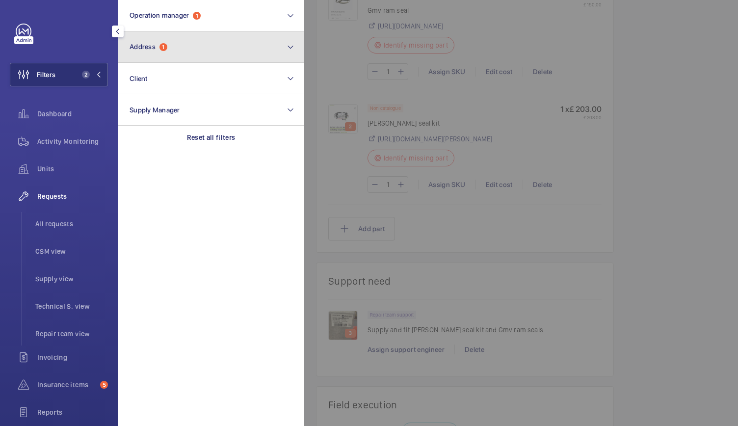
click at [195, 51] on button "Address 1" at bounding box center [211, 46] width 187 height 31
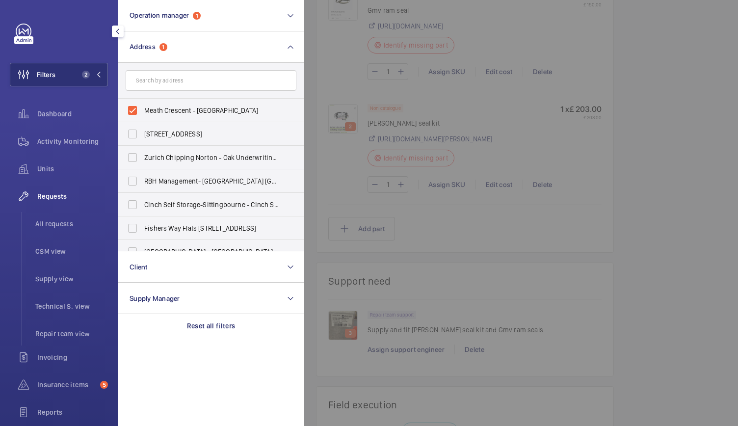
drag, startPoint x: 689, startPoint y: 201, endPoint x: 692, endPoint y: 143, distance: 57.5
click at [692, 143] on div at bounding box center [673, 213] width 738 height 426
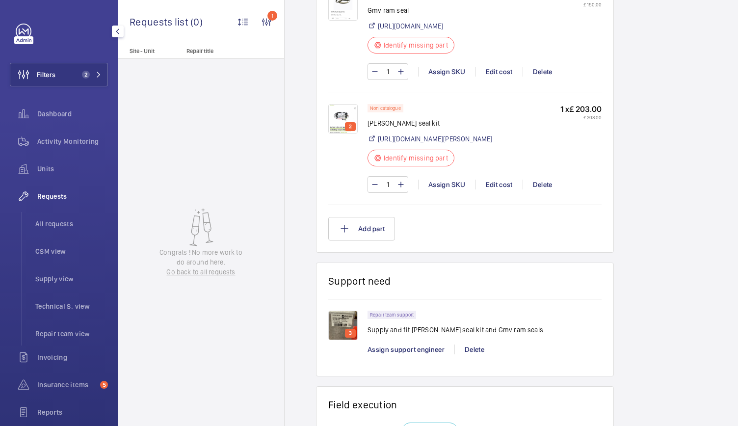
click at [61, 138] on span "Activity Monitoring" at bounding box center [72, 141] width 71 height 10
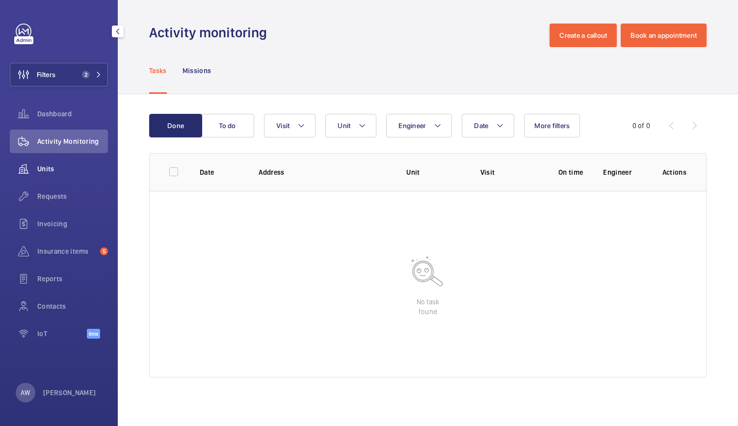
click at [58, 175] on div "Units" at bounding box center [59, 169] width 98 height 24
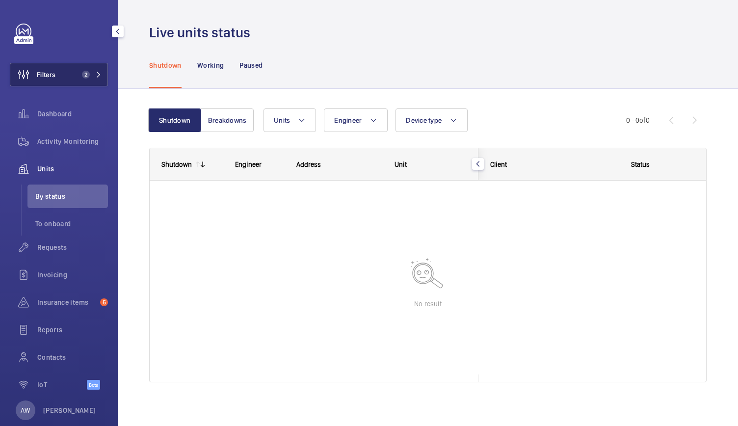
click at [82, 75] on span "2" at bounding box center [86, 75] width 8 height 8
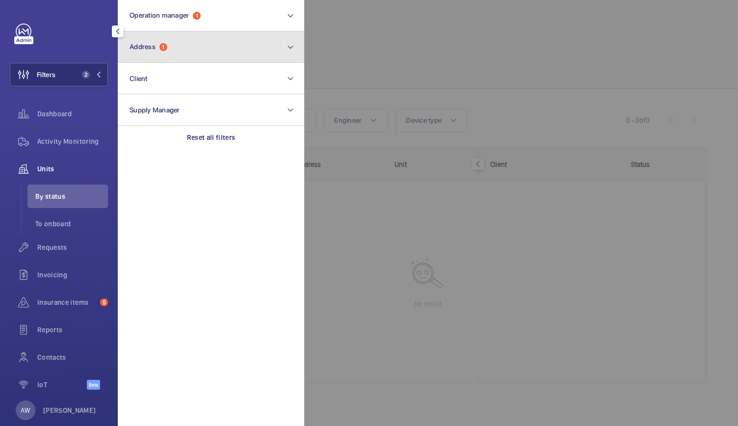
click at [181, 39] on button "Address 1" at bounding box center [211, 46] width 187 height 31
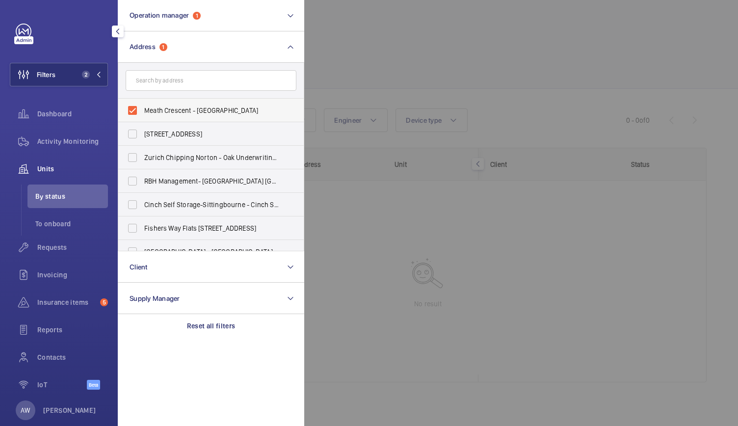
click at [131, 112] on label "Meath Crescent - Meath Crescent, LONDON E2 0QG" at bounding box center [203, 111] width 171 height 24
click at [131, 112] on input "Meath Crescent - Meath Crescent, LONDON E2 0QG" at bounding box center [133, 111] width 20 height 20
checkbox input "false"
click at [163, 75] on input "text" at bounding box center [211, 80] width 171 height 21
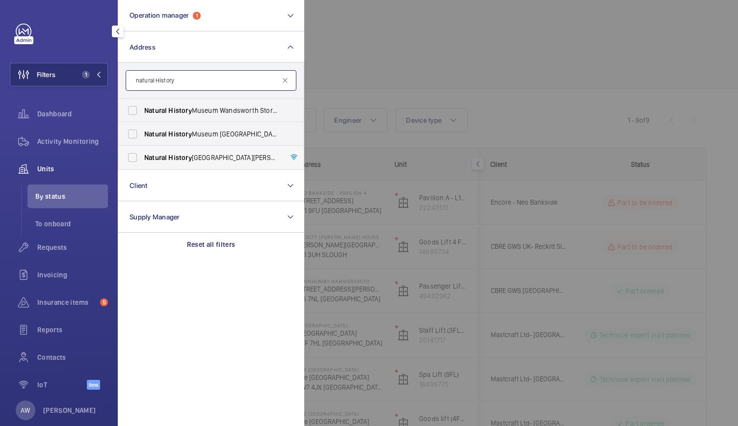
type input "natural History"
click at [165, 160] on span "Natural" at bounding box center [155, 158] width 23 height 8
click at [142, 160] on input "Natural History Museum - Cromwell Road, LONDON SW7 5BD" at bounding box center [133, 158] width 20 height 20
checkbox input "true"
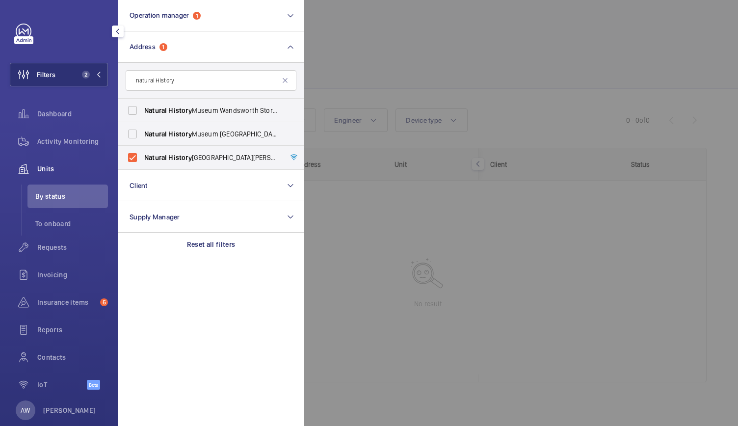
click at [367, 71] on div at bounding box center [673, 213] width 738 height 426
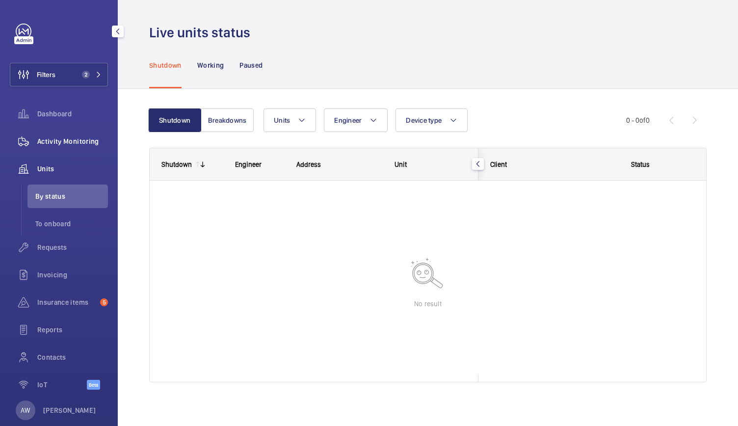
click at [76, 143] on span "Activity Monitoring" at bounding box center [72, 141] width 71 height 10
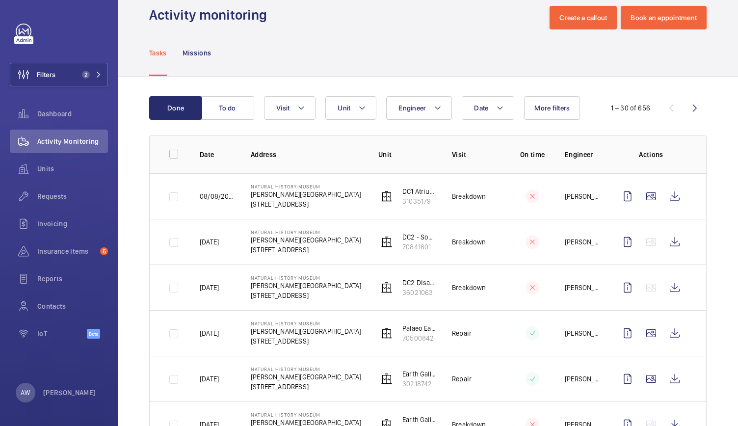
scroll to position [17, 0]
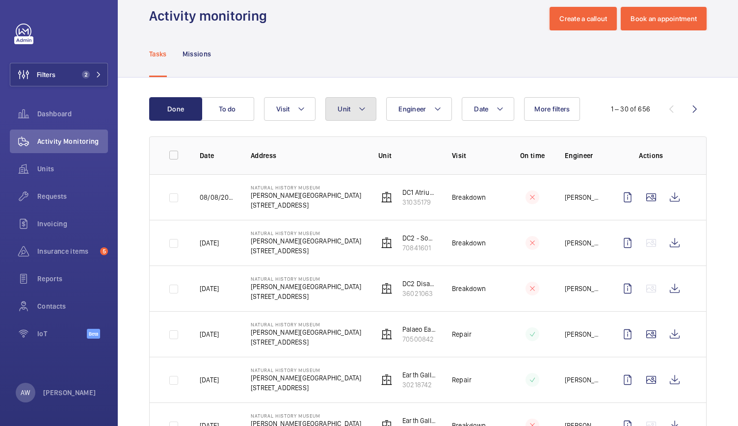
click at [351, 115] on button "Unit" at bounding box center [350, 109] width 51 height 24
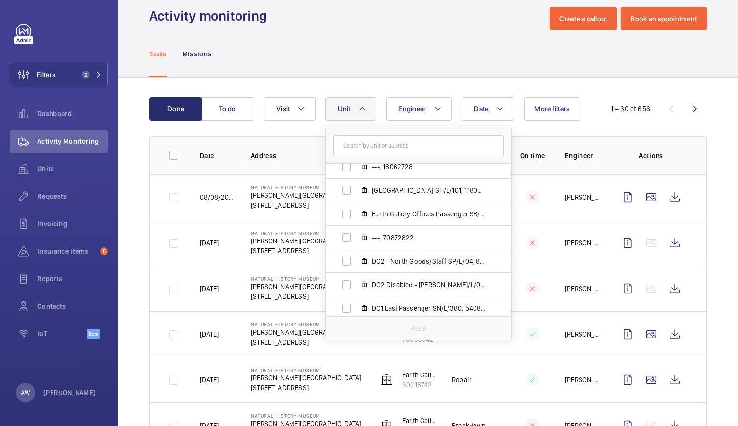
scroll to position [861, 0]
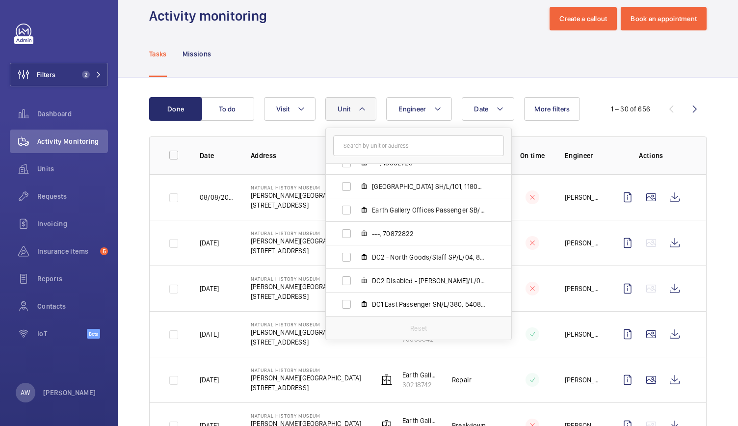
click at [370, 150] on input "text" at bounding box center [418, 145] width 171 height 21
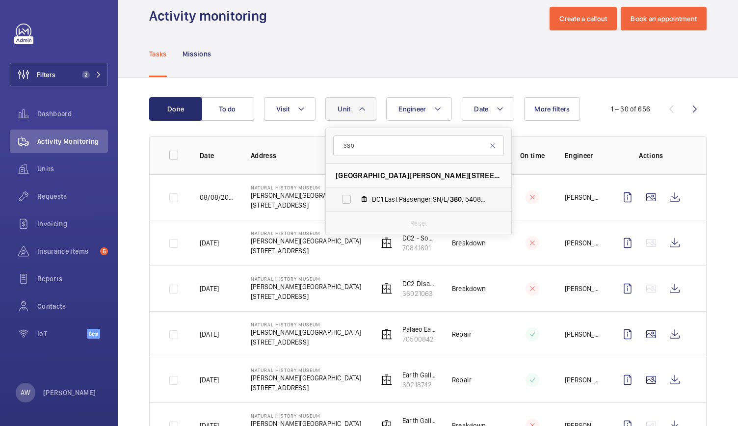
type input "380"
click at [376, 205] on label "DC1 East Passenger SN/L/ 380 , 54087804" at bounding box center [411, 200] width 170 height 24
click at [356, 205] on input "DC1 East Passenger SN/L/ 380 , 54087804" at bounding box center [347, 199] width 20 height 20
checkbox input "true"
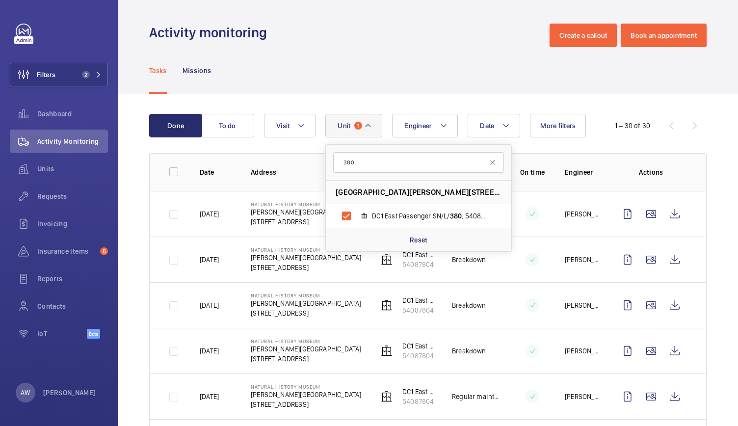
click at [265, 232] on td "Natural History Museum Cromwell Road SW7 5BD LONDON" at bounding box center [299, 214] width 128 height 46
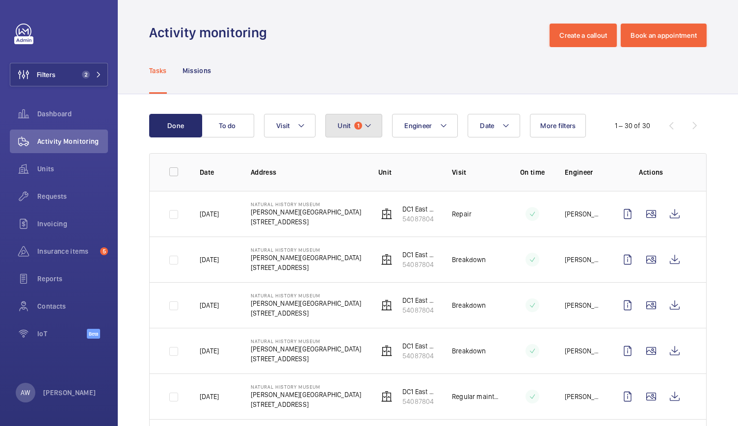
click at [349, 119] on button "Unit 1" at bounding box center [353, 126] width 57 height 24
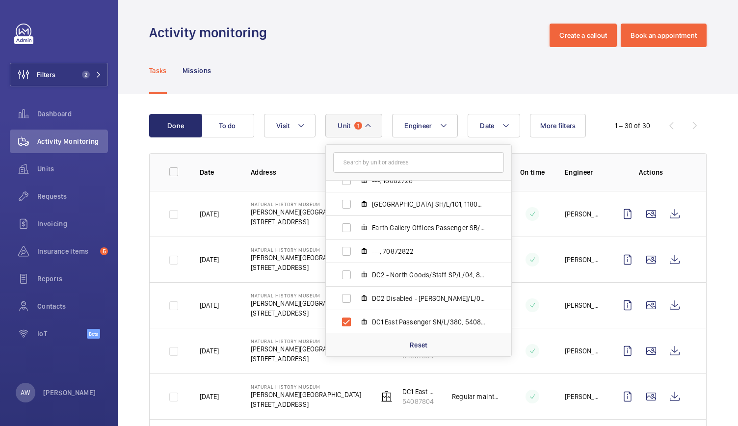
scroll to position [861, 0]
click at [302, 123] on mat-icon at bounding box center [301, 126] width 8 height 12
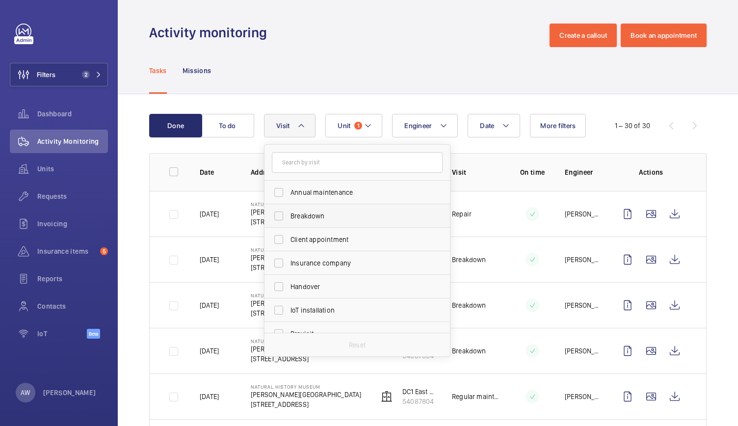
click at [296, 219] on span "Breakdown" at bounding box center [358, 216] width 135 height 10
click at [289, 219] on input "Breakdown" at bounding box center [279, 216] width 20 height 20
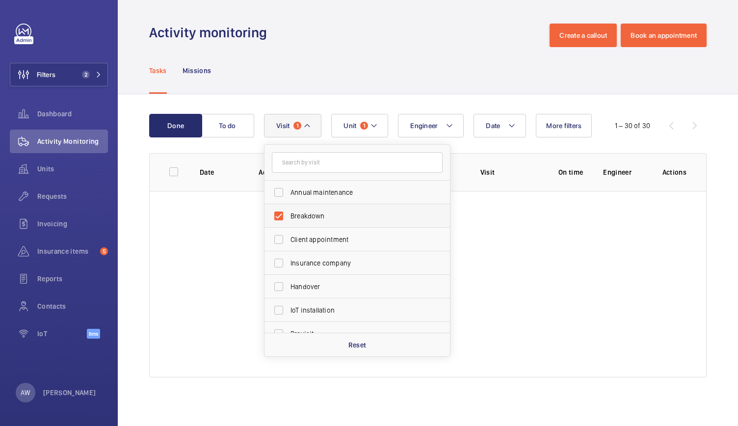
click at [296, 219] on span "Breakdown" at bounding box center [358, 216] width 135 height 10
click at [289, 219] on input "Breakdown" at bounding box center [279, 216] width 20 height 20
checkbox input "false"
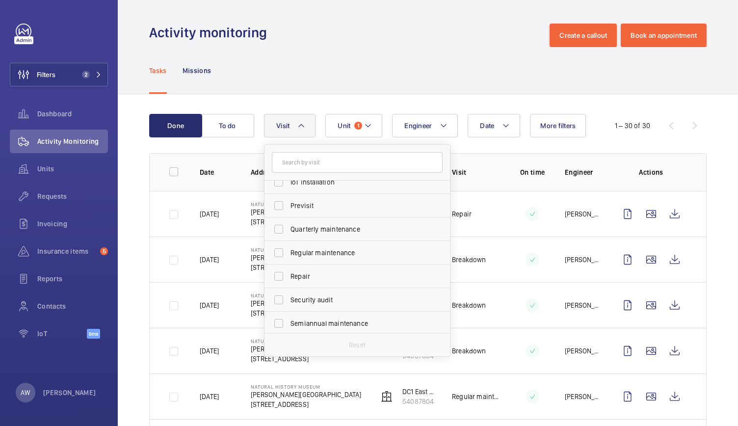
scroll to position [154, 0]
click at [295, 231] on span "Regular maintenance" at bounding box center [358, 227] width 135 height 10
click at [289, 231] on input "Regular maintenance" at bounding box center [279, 227] width 20 height 20
checkbox input "true"
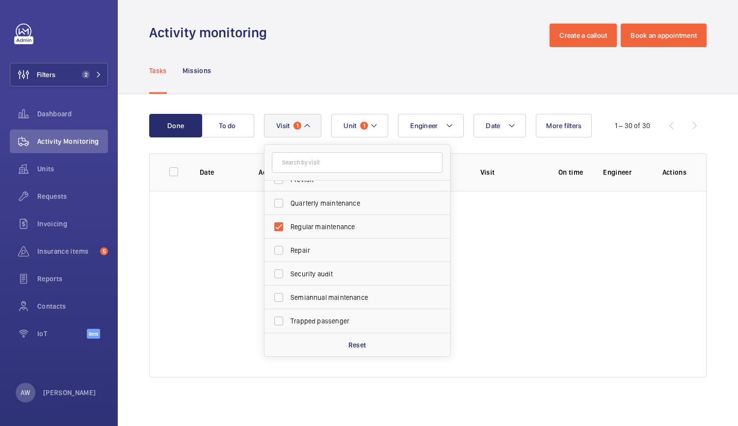
click at [326, 68] on div "Tasks Missions" at bounding box center [428, 70] width 558 height 47
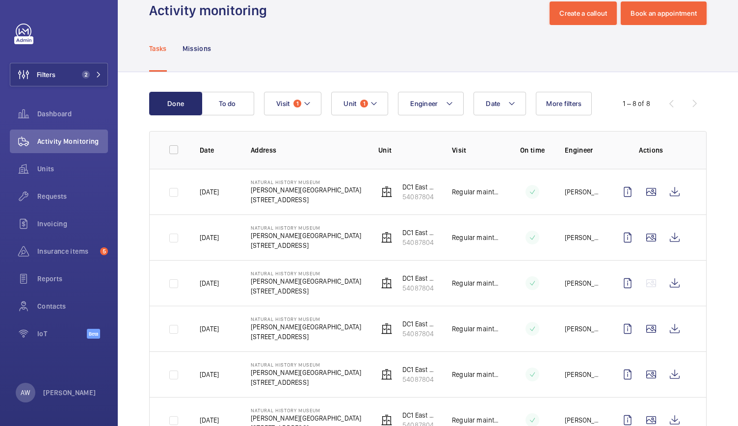
scroll to position [23, 0]
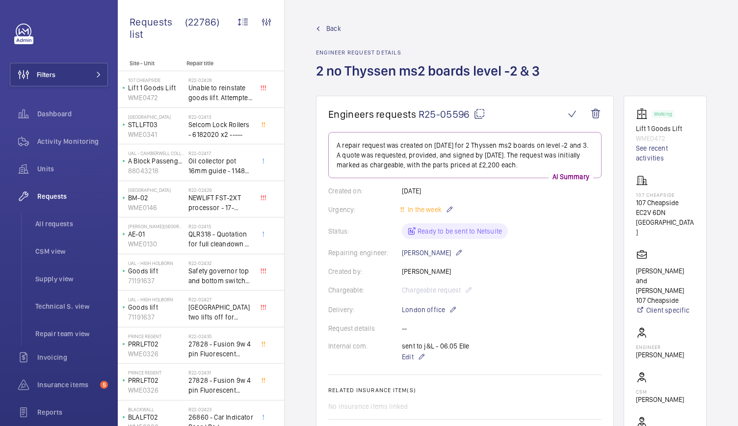
scroll to position [465, 0]
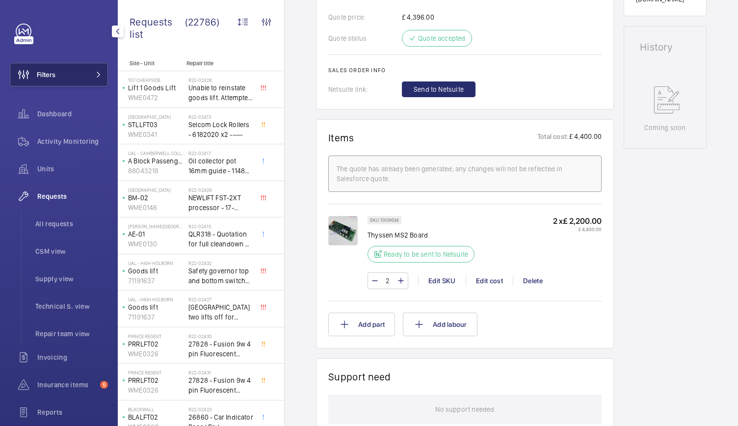
click at [91, 82] on button "Filters" at bounding box center [59, 75] width 98 height 24
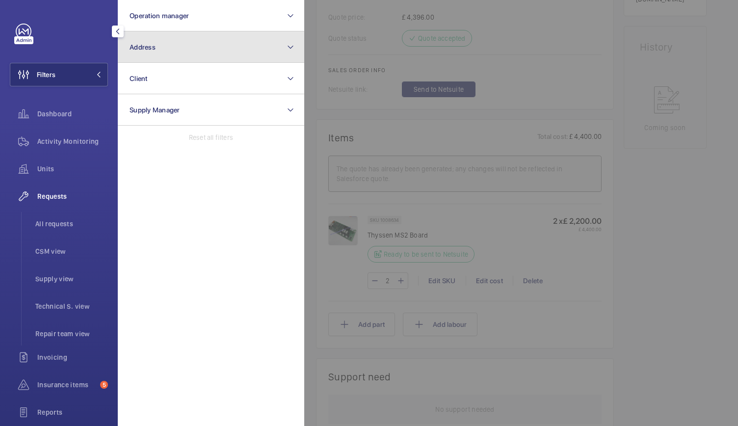
click at [172, 47] on button "Address" at bounding box center [211, 46] width 187 height 31
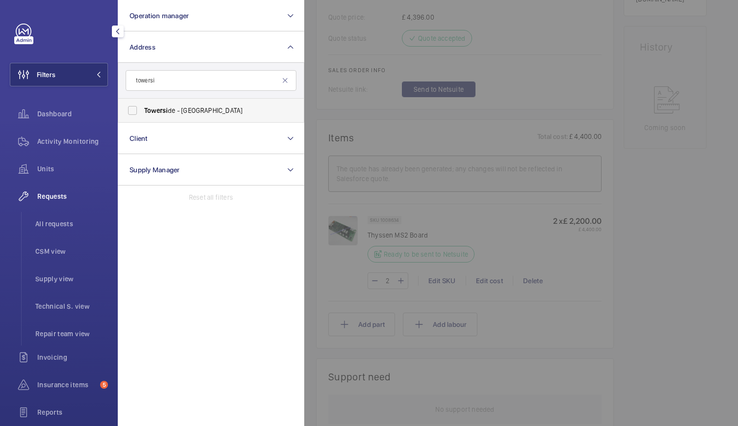
type input "towersi"
click at [151, 120] on label "Towersi de - Wapping High Street, LONDON E1W" at bounding box center [203, 111] width 171 height 24
click at [142, 120] on input "Towersi de - Wapping High Street, LONDON E1W" at bounding box center [133, 111] width 20 height 20
checkbox input "true"
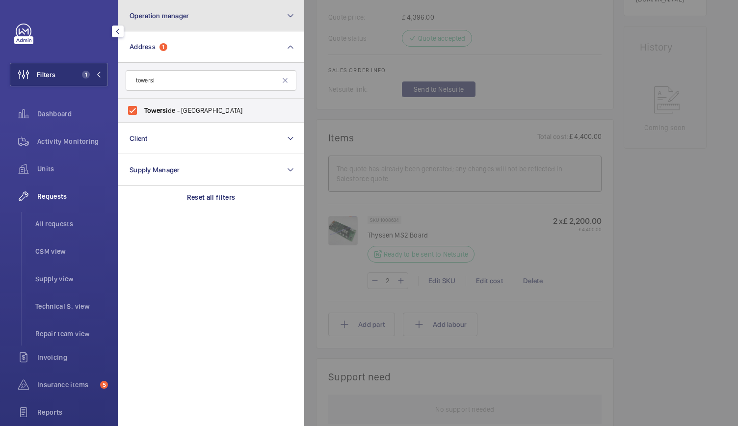
click at [175, 27] on button "Operation manager" at bounding box center [211, 15] width 187 height 31
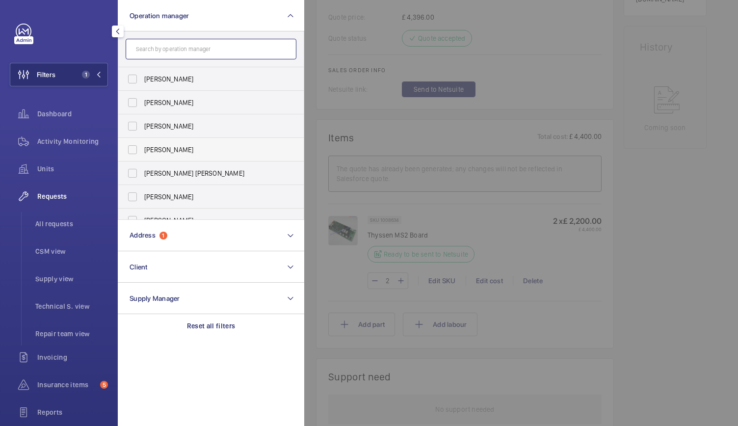
scroll to position [36, 0]
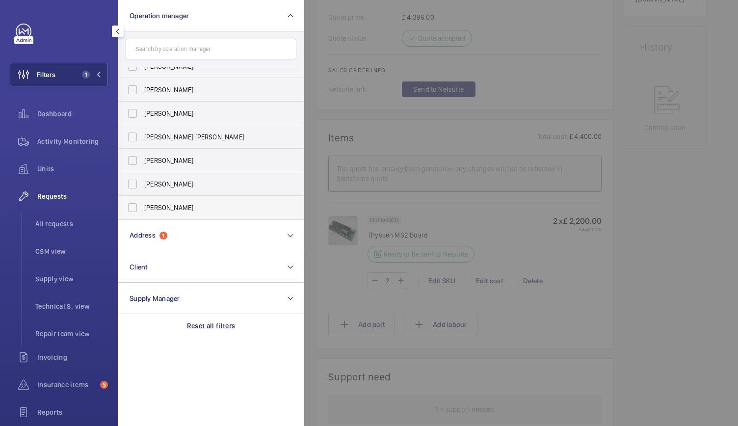
click at [139, 209] on label "[PERSON_NAME]" at bounding box center [203, 208] width 171 height 24
click at [139, 209] on input "[PERSON_NAME]" at bounding box center [133, 208] width 20 height 20
checkbox input "true"
click at [73, 136] on span "Activity Monitoring" at bounding box center [72, 141] width 71 height 10
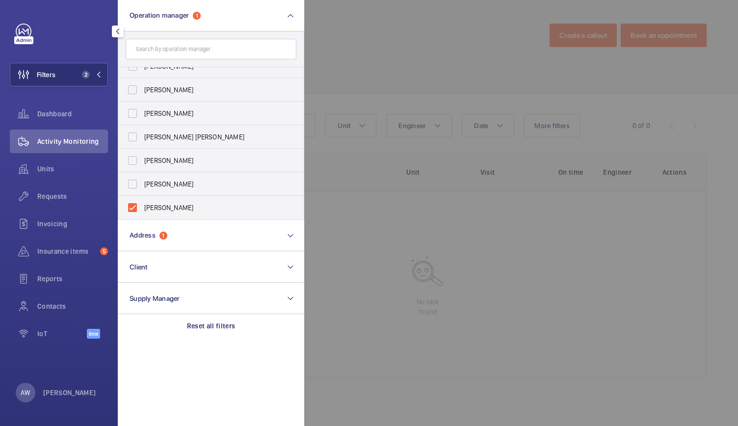
click at [337, 57] on div at bounding box center [673, 213] width 738 height 426
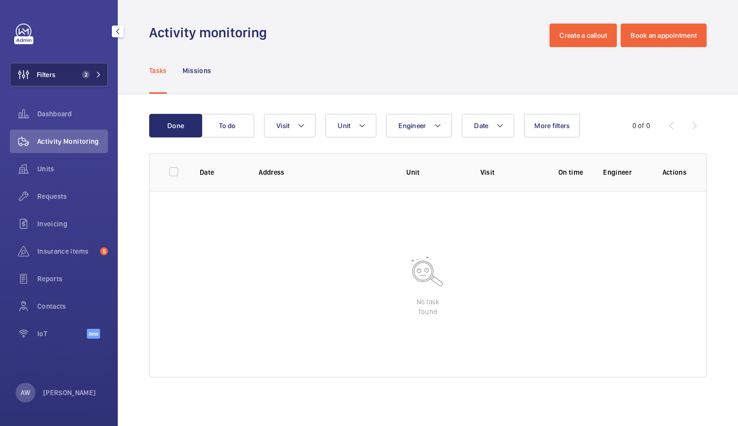
click at [58, 71] on button "Filters 2" at bounding box center [59, 75] width 98 height 24
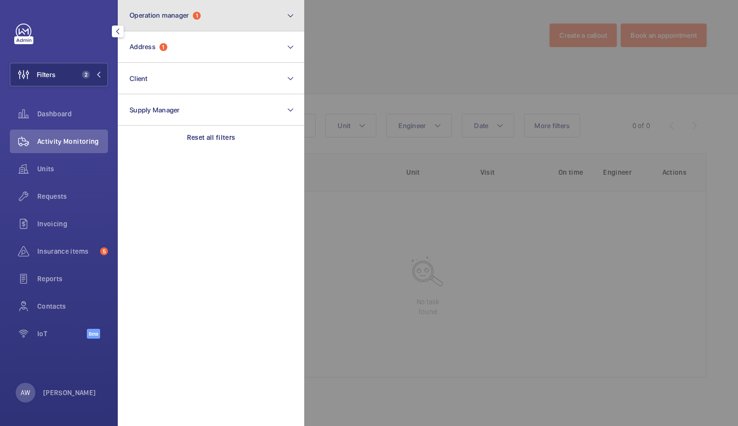
click at [154, 22] on button "Operation manager 1" at bounding box center [211, 15] width 187 height 31
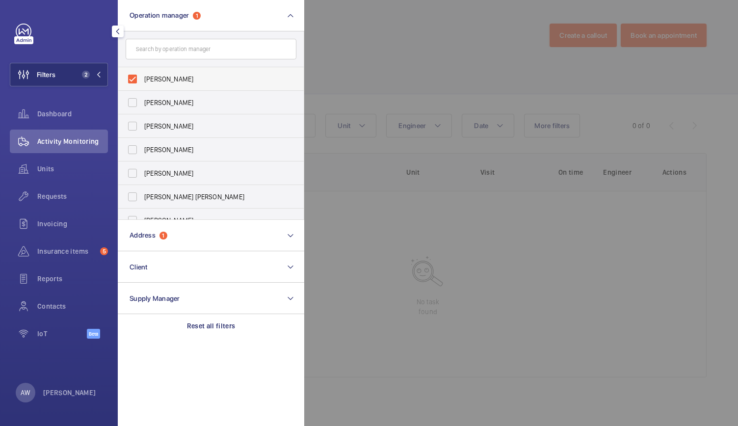
click at [132, 84] on label "[PERSON_NAME]" at bounding box center [203, 79] width 171 height 24
click at [132, 84] on input "[PERSON_NAME]" at bounding box center [133, 79] width 20 height 20
checkbox input "false"
click at [53, 194] on span "Requests" at bounding box center [72, 196] width 71 height 10
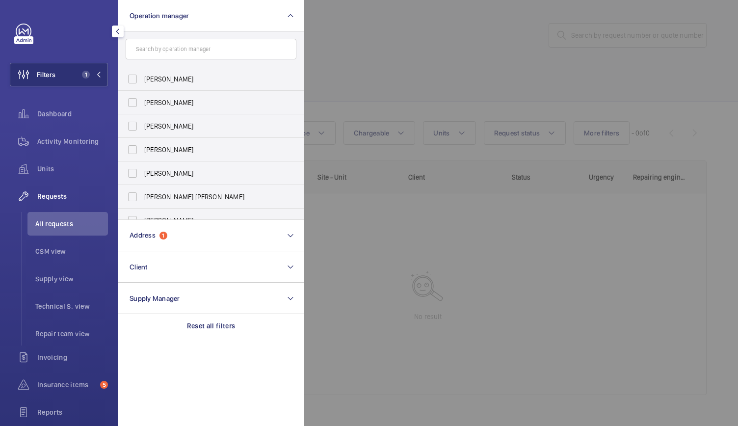
click at [441, 75] on div at bounding box center [673, 213] width 738 height 426
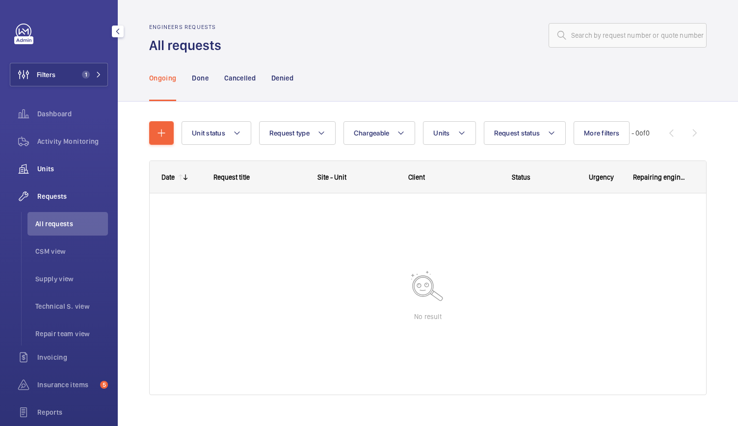
click at [46, 166] on span "Units" at bounding box center [72, 169] width 71 height 10
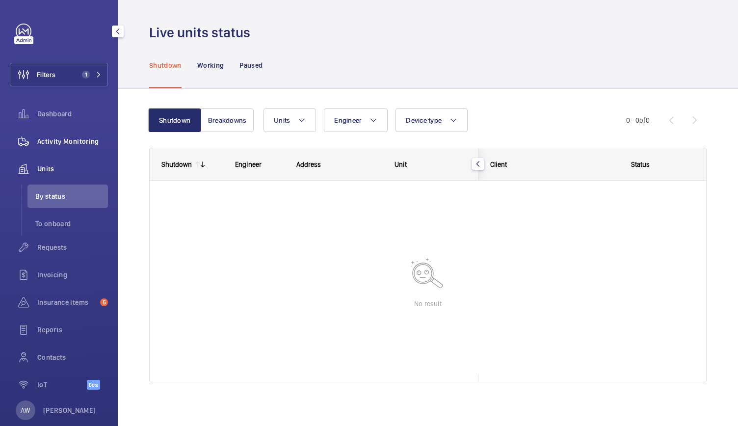
click at [61, 142] on span "Activity Monitoring" at bounding box center [72, 141] width 71 height 10
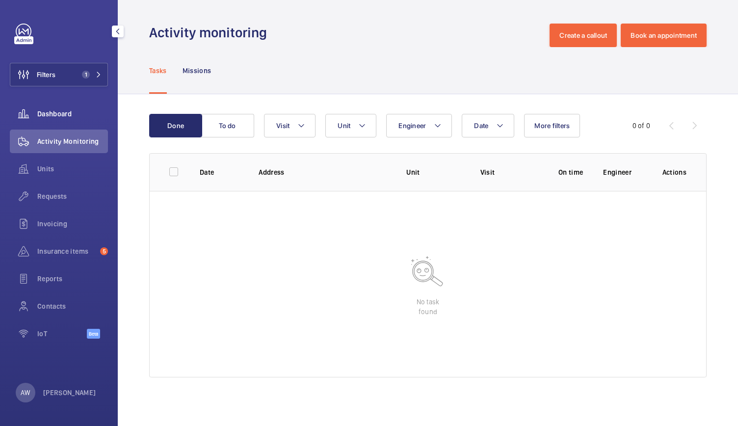
click at [65, 113] on span "Dashboard" at bounding box center [72, 114] width 71 height 10
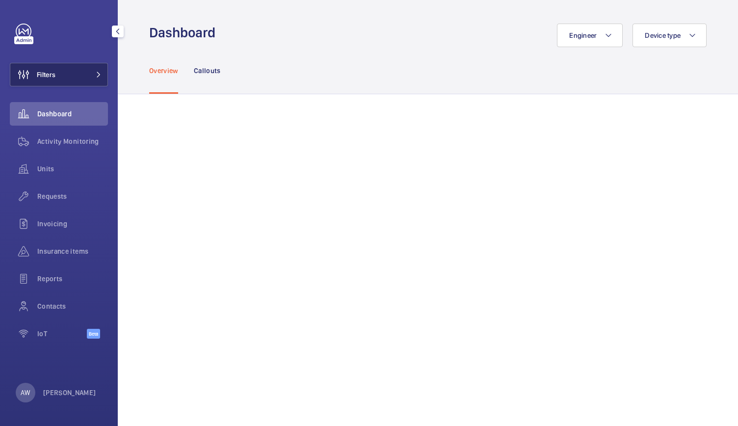
click at [96, 78] on button "Filters" at bounding box center [59, 75] width 98 height 24
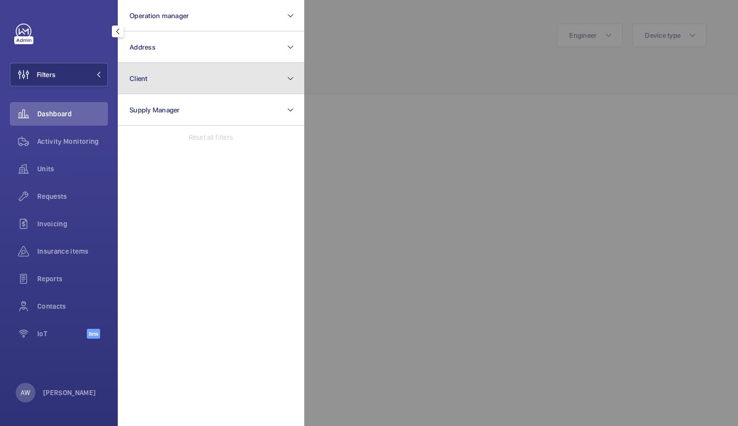
click at [159, 65] on button "Client" at bounding box center [211, 78] width 187 height 31
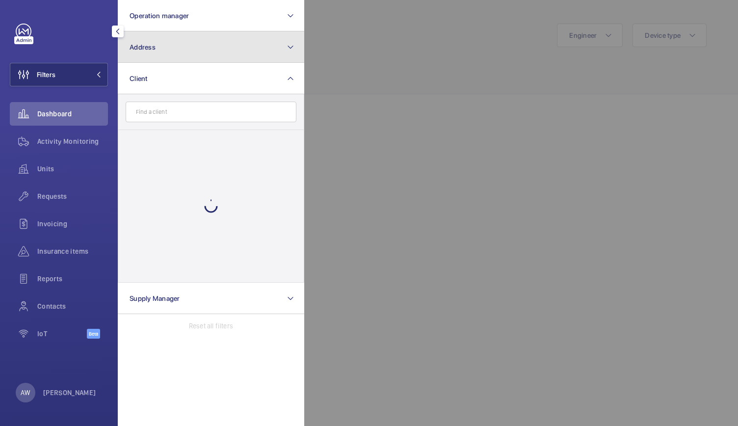
click at [164, 44] on button "Address" at bounding box center [211, 46] width 187 height 31
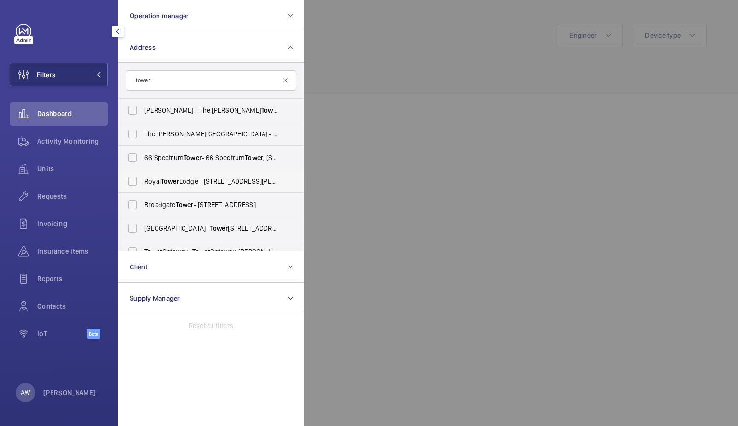
scroll to position [115, 0]
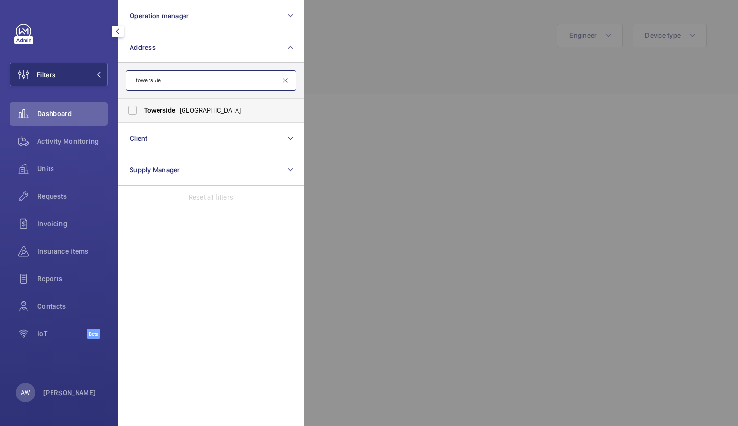
type input "towerside"
click at [156, 114] on span "Towerside" at bounding box center [159, 111] width 31 height 8
click at [142, 114] on input "Towerside - [GEOGRAPHIC_DATA]" at bounding box center [133, 111] width 20 height 20
checkbox input "true"
click at [340, 77] on div at bounding box center [673, 213] width 738 height 426
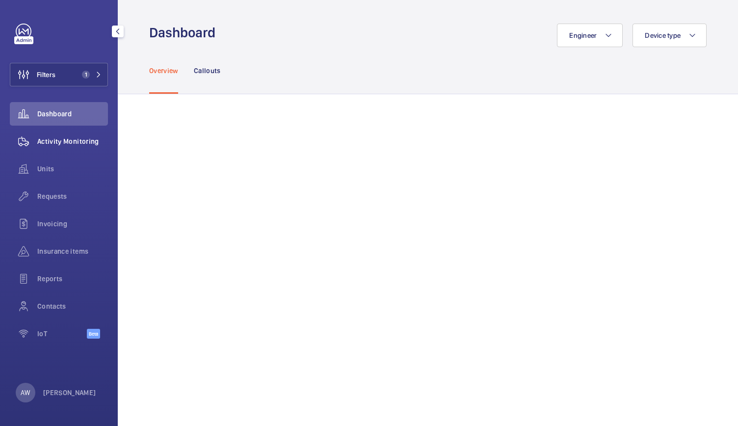
click at [49, 148] on div "Activity Monitoring" at bounding box center [59, 142] width 98 height 24
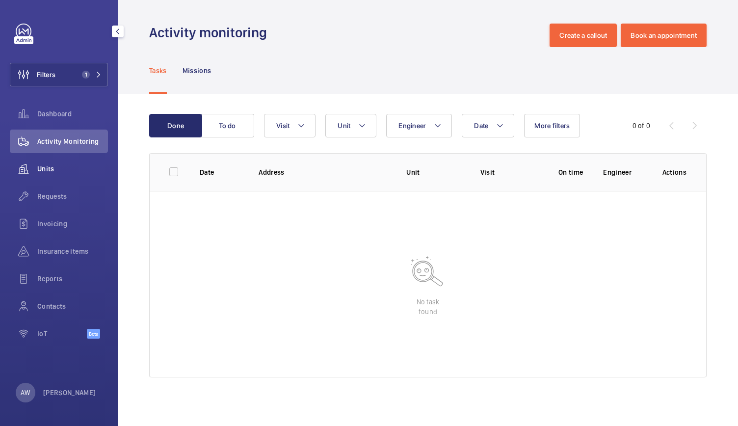
click at [43, 173] on span "Units" at bounding box center [72, 169] width 71 height 10
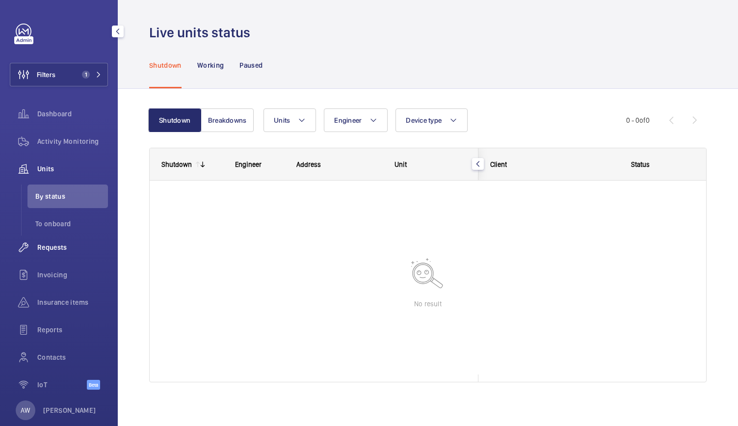
click at [38, 246] on span "Requests" at bounding box center [72, 248] width 71 height 10
